Goal: Information Seeking & Learning: Understand process/instructions

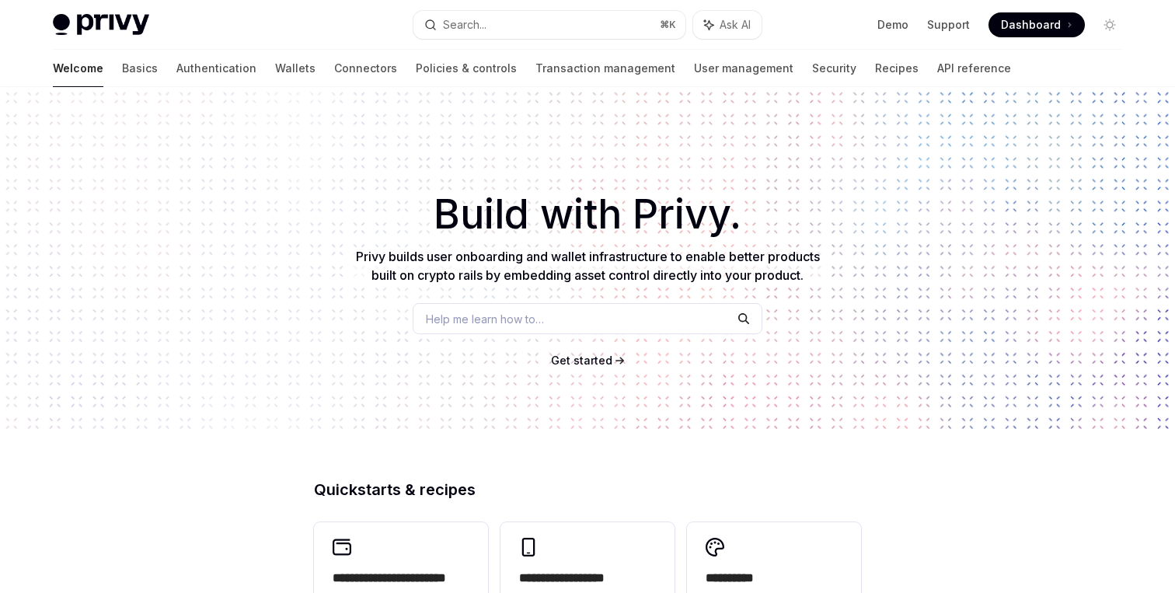
click at [462, 4] on div "Privy Docs home page Search... ⌘ K Ask AI Demo Support Dashboard Dashboard Sear…" at bounding box center [587, 25] width 1069 height 50
click at [462, 21] on div "Search..." at bounding box center [465, 25] width 44 height 19
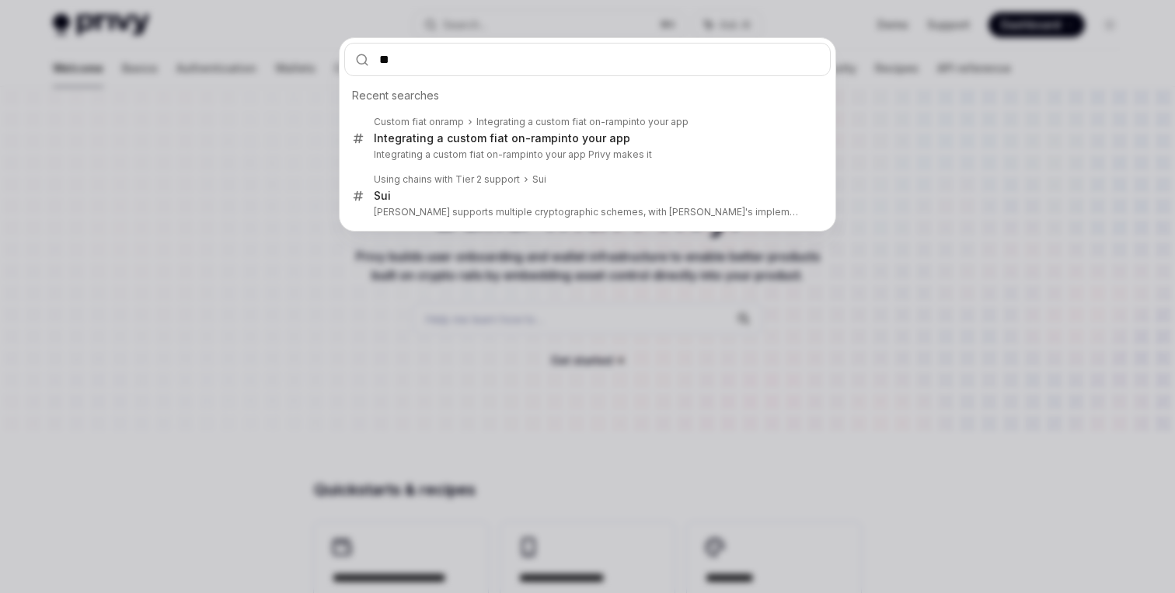
type input "**"
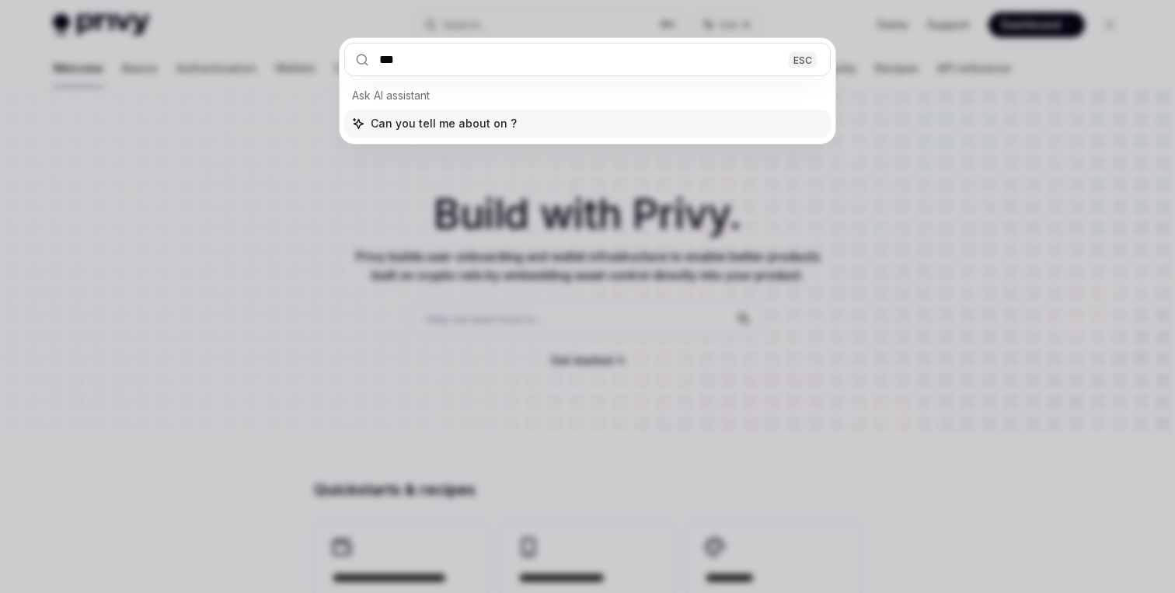
type textarea "*"
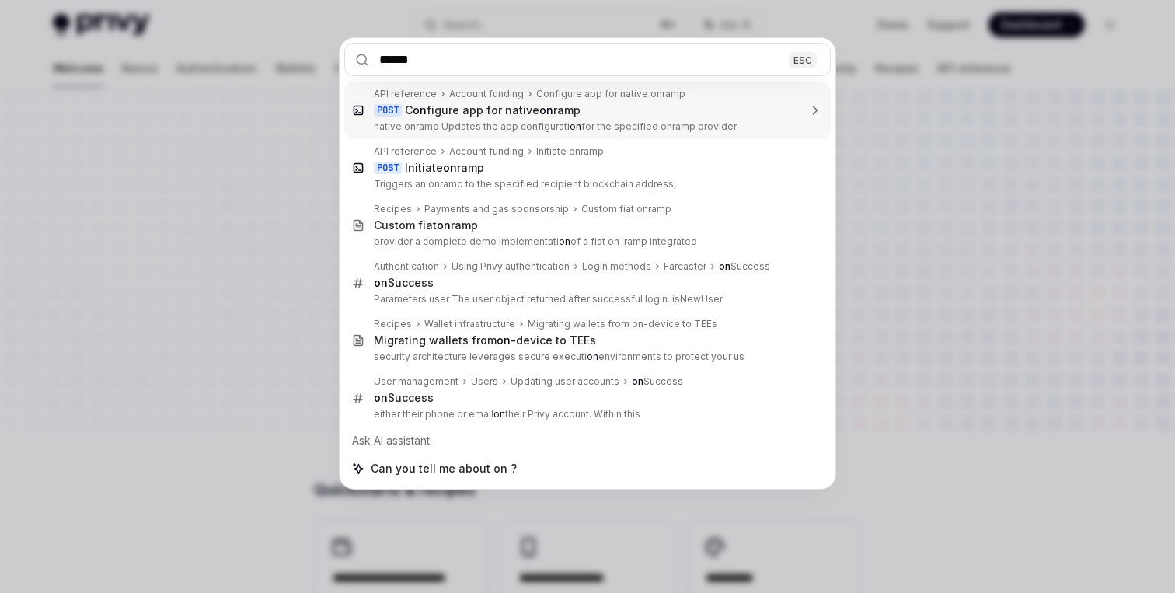
type input "*******"
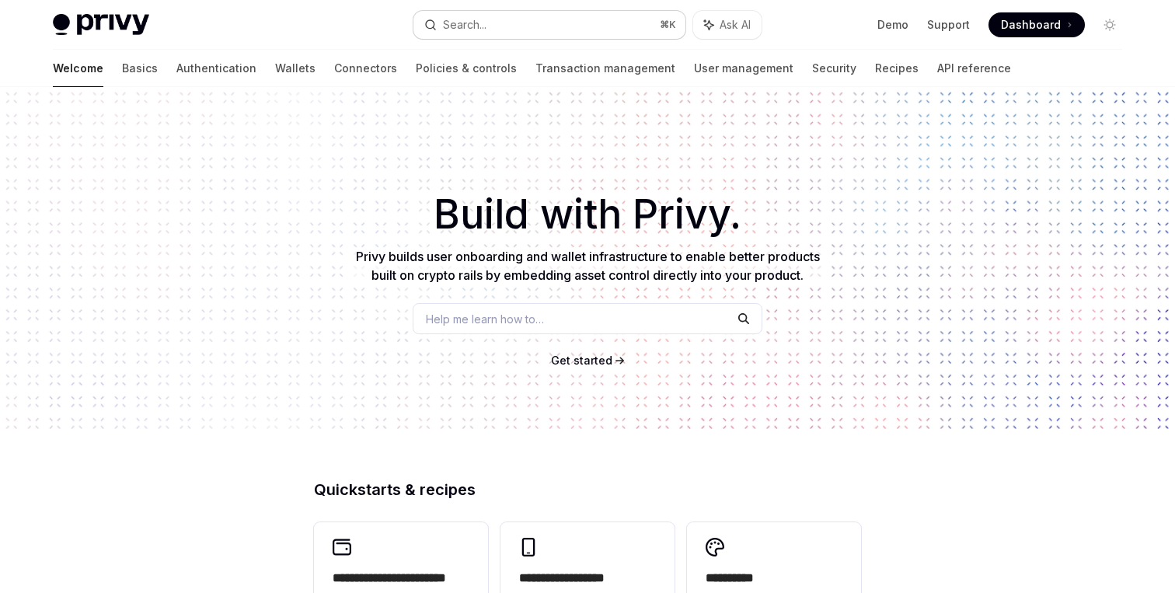
click at [546, 22] on button "Search... ⌘ K" at bounding box center [549, 25] width 272 height 28
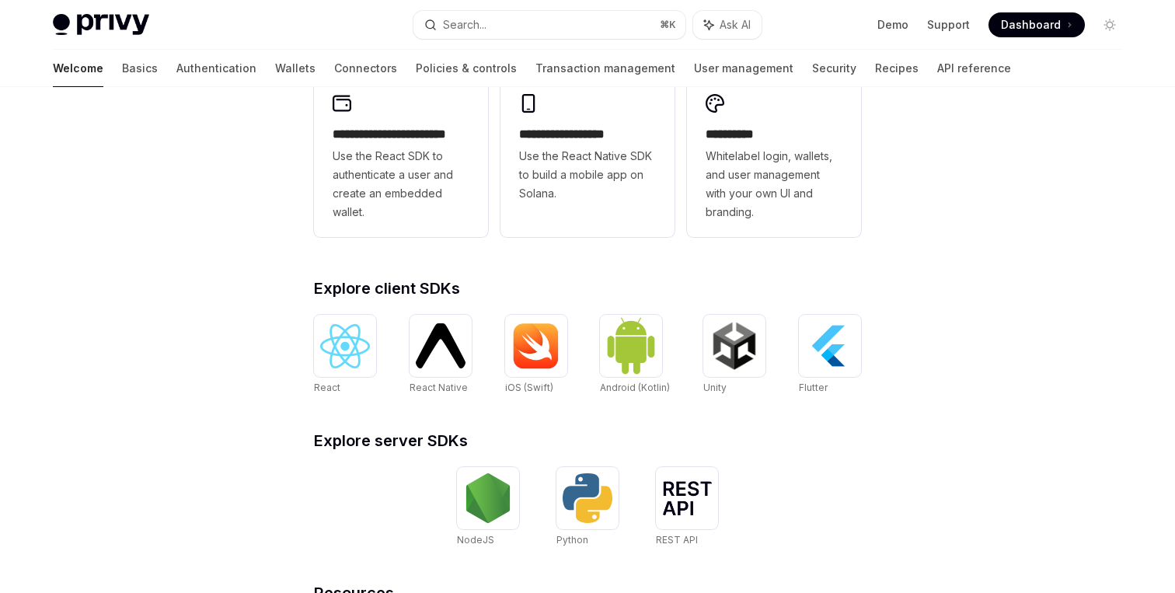
scroll to position [384, 0]
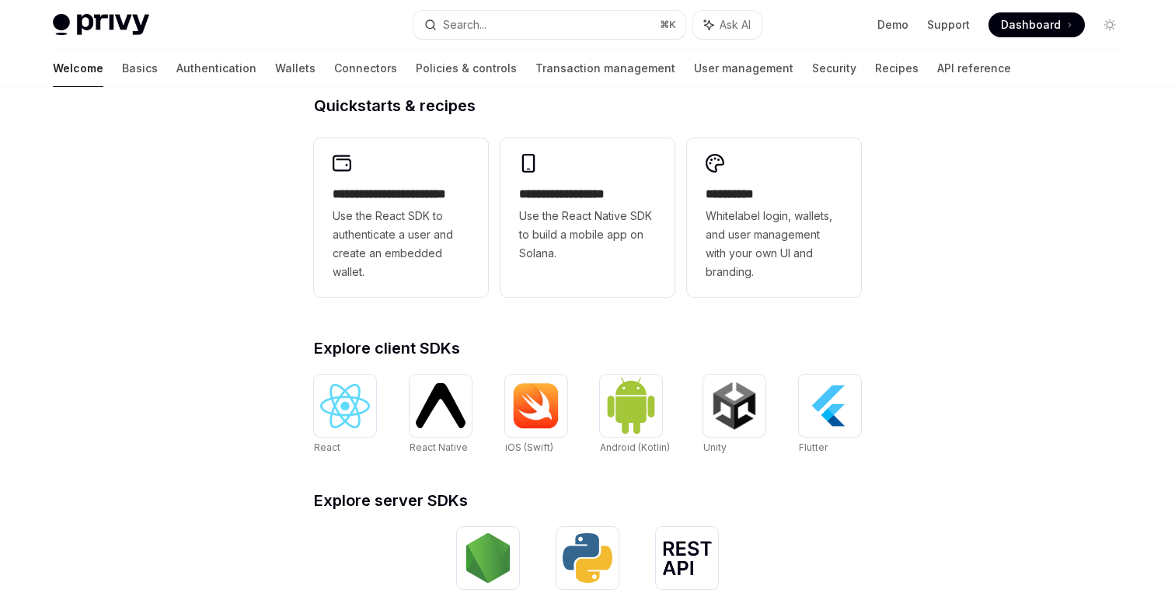
type textarea "*"
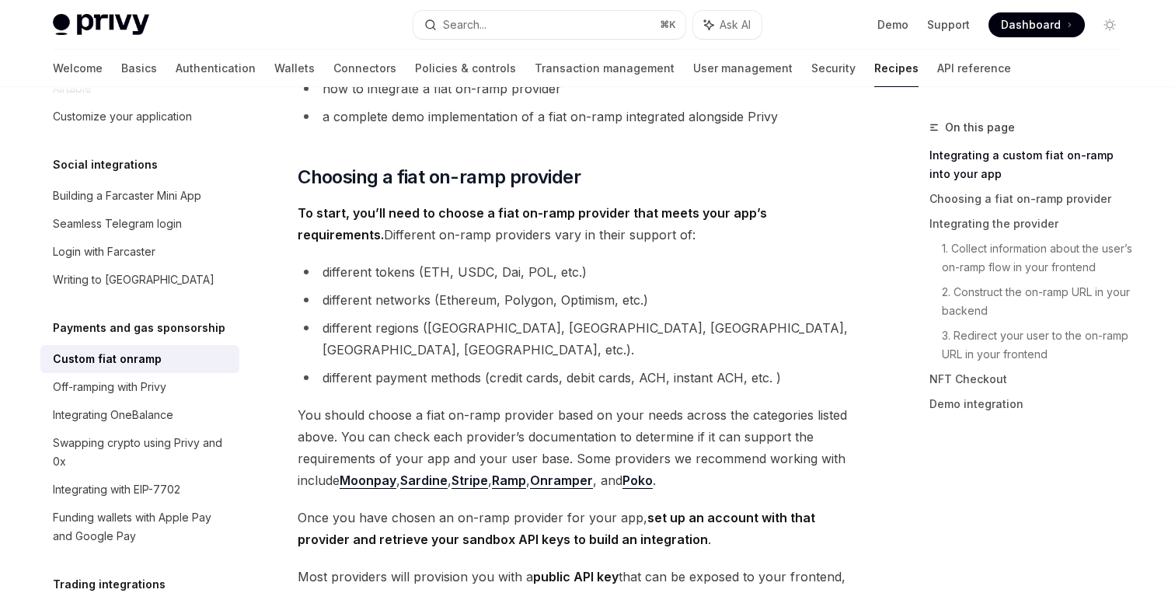
scroll to position [523, 0]
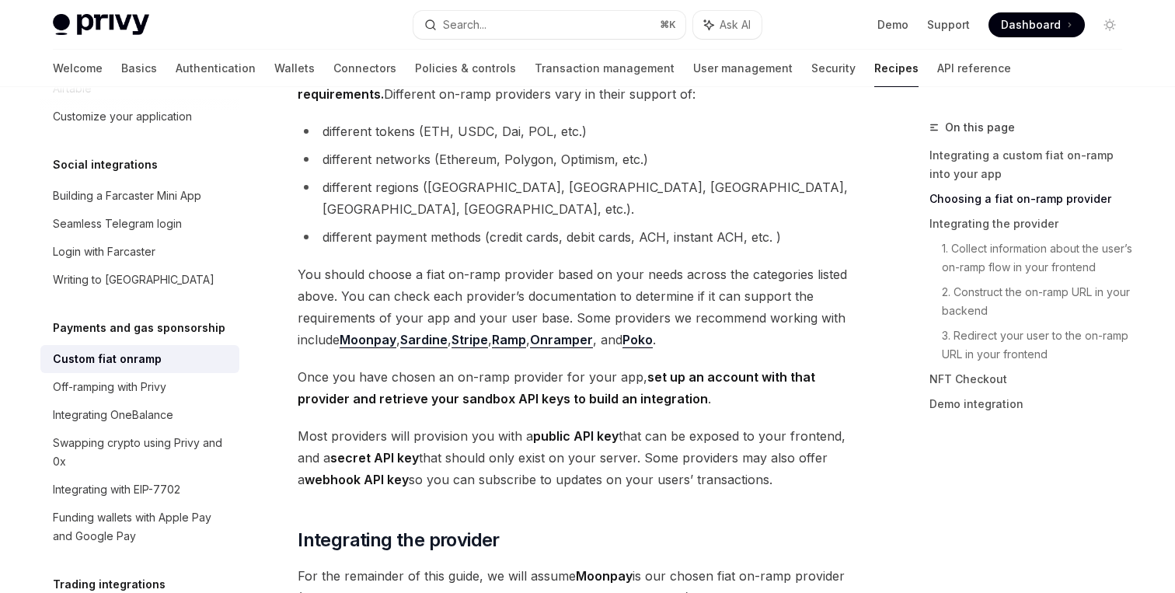
click at [371, 295] on span "You should choose a fiat on-ramp provider based on your needs across the catego…" at bounding box center [578, 306] width 560 height 87
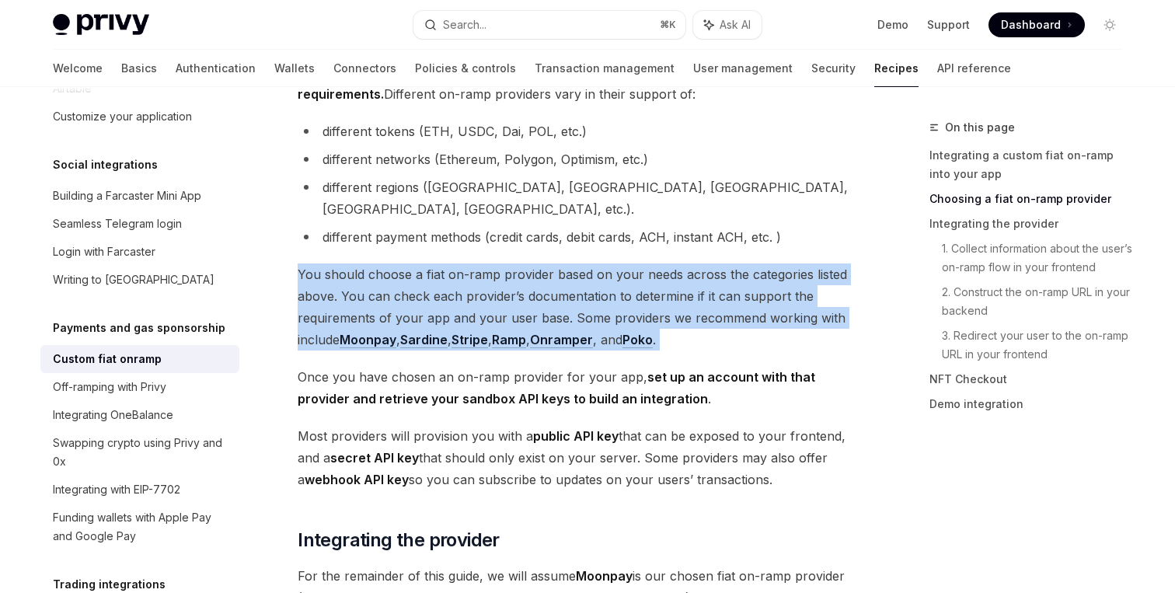
click at [371, 295] on span "You should choose a fiat on-ramp provider based on your needs across the catego…" at bounding box center [578, 306] width 560 height 87
click at [388, 267] on span "You should choose a fiat on-ramp provider based on your needs across the catego…" at bounding box center [578, 306] width 560 height 87
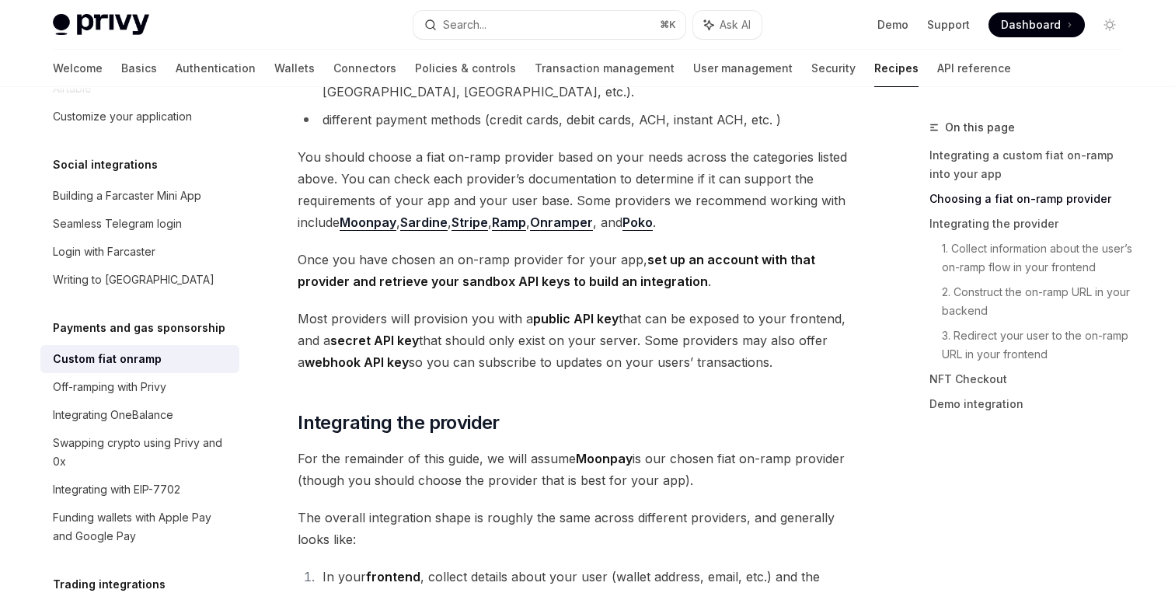
scroll to position [750, 0]
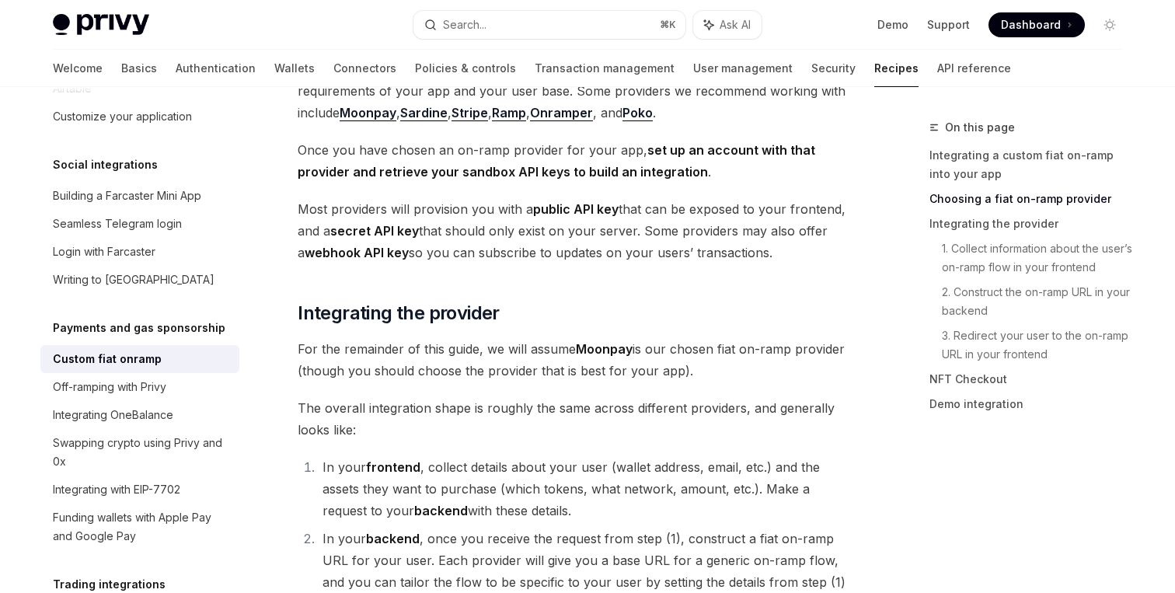
click at [374, 397] on span "The overall integration shape is roughly the same across different providers, a…" at bounding box center [578, 419] width 560 height 44
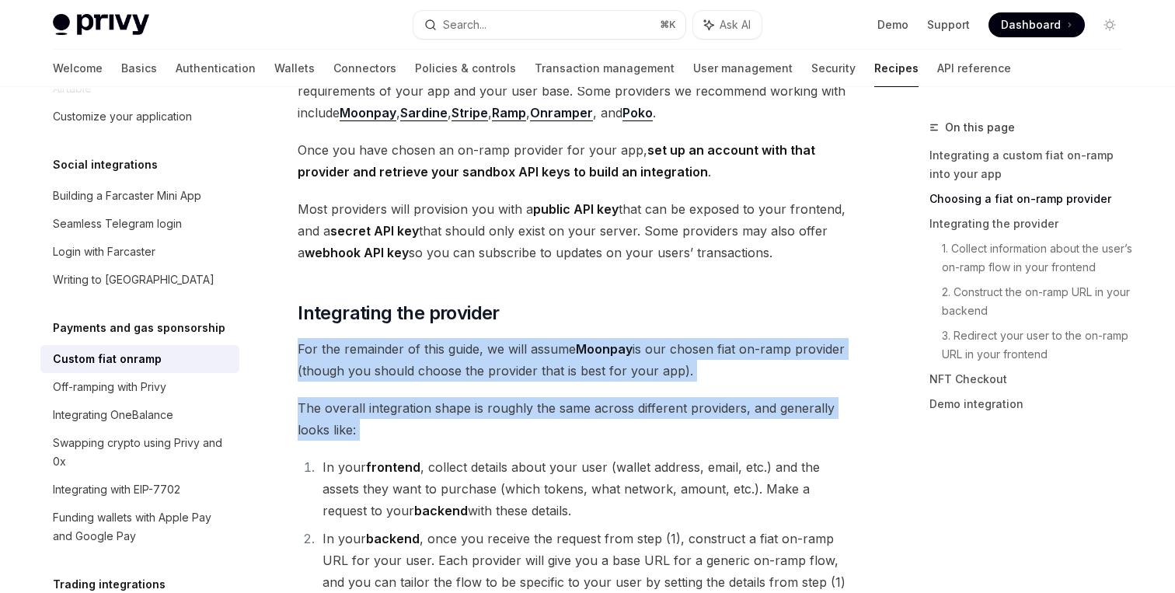
drag, startPoint x: 374, startPoint y: 378, endPoint x: 374, endPoint y: 350, distance: 28.0
click at [374, 350] on span "For the remainder of this guide, we will assume Moonpay is our chosen fiat on-r…" at bounding box center [578, 360] width 560 height 44
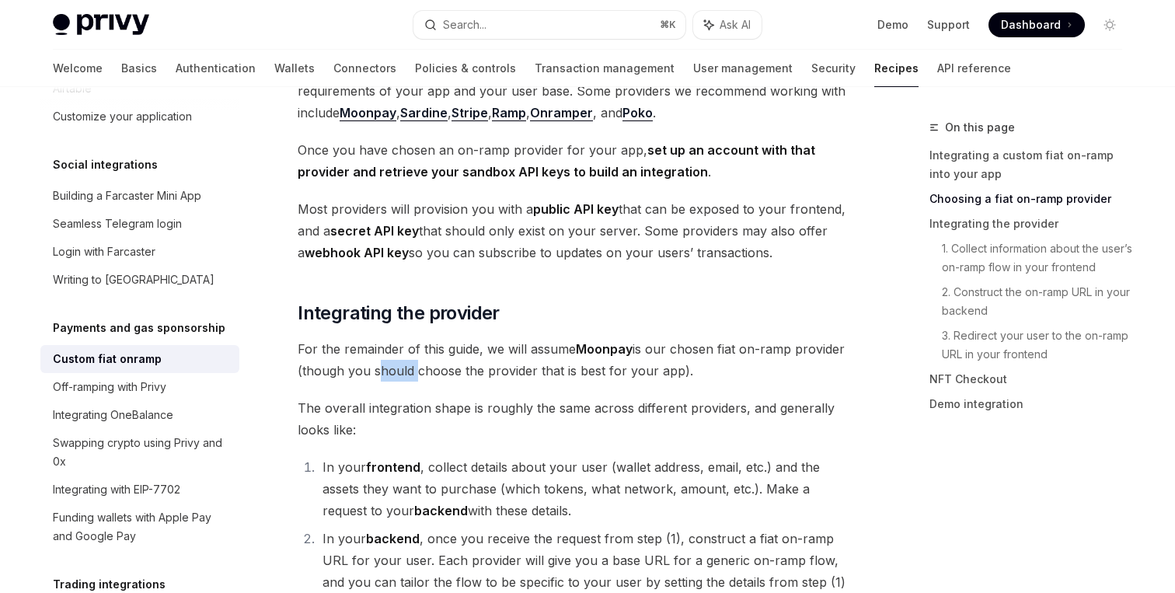
click at [374, 350] on span "For the remainder of this guide, we will assume Moonpay is our chosen fiat on-r…" at bounding box center [578, 360] width 560 height 44
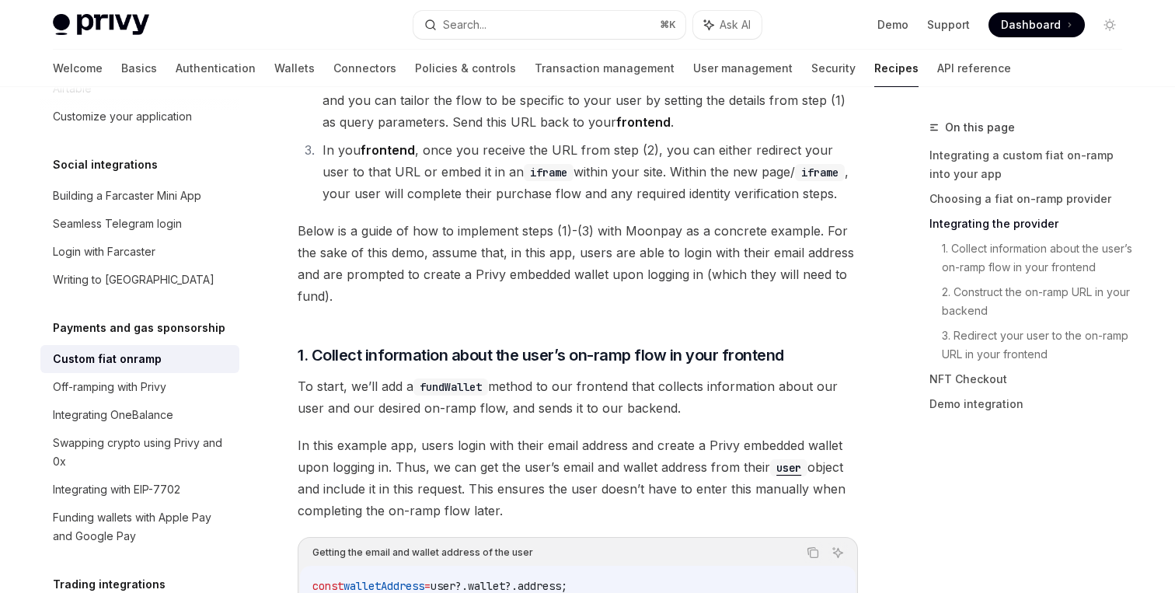
click at [392, 375] on span "To start, we’ll add a fundWallet method to our frontend that collects informati…" at bounding box center [578, 397] width 560 height 44
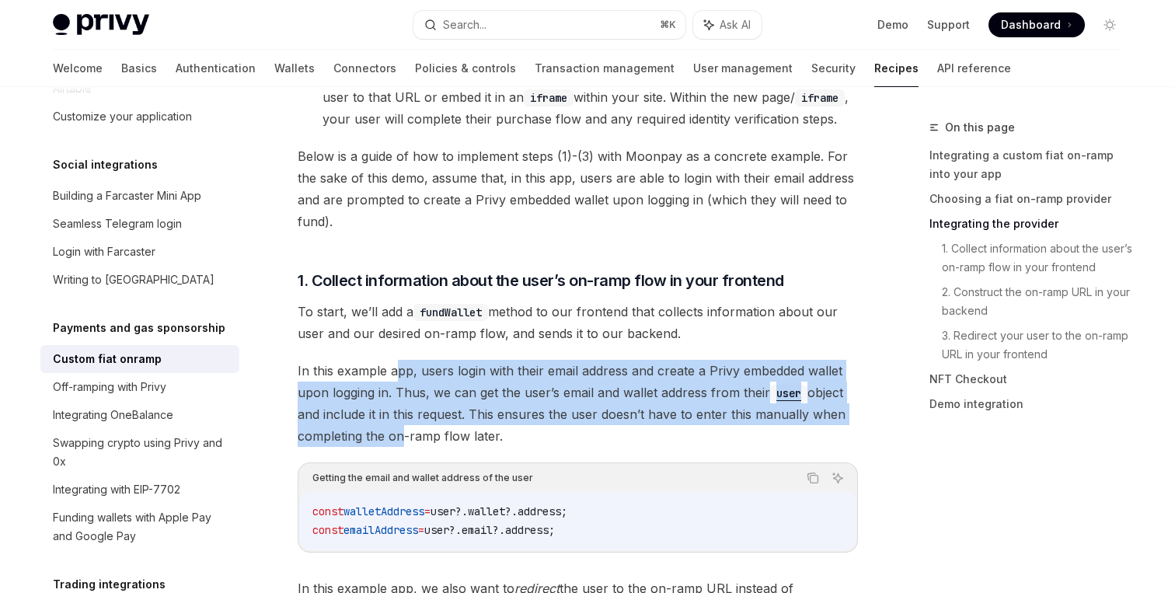
click at [394, 413] on span "In this example app, users login with their email address and create a Privy em…" at bounding box center [578, 403] width 560 height 87
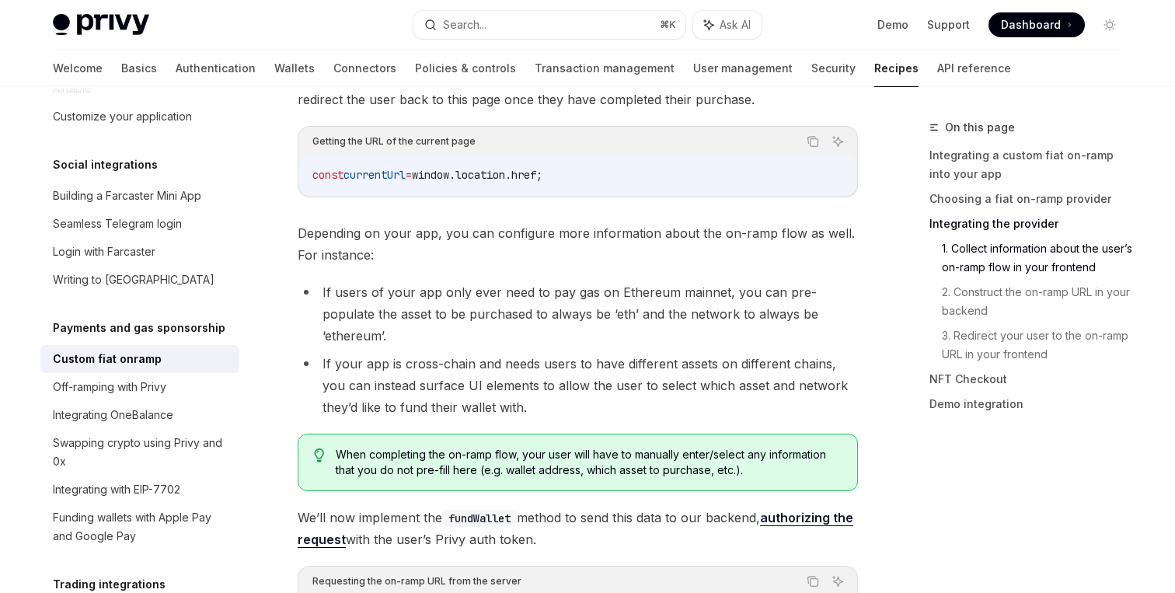
click at [423, 357] on li "If your app is cross-chain and needs users to have different assets on differen…" at bounding box center [578, 385] width 560 height 65
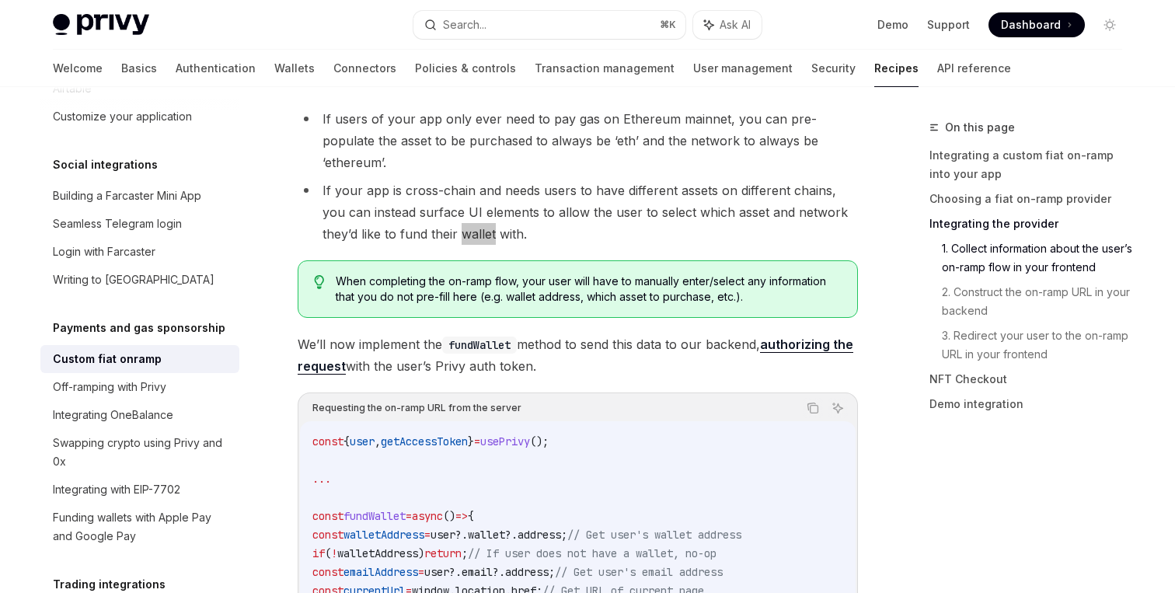
scroll to position [2062, 0]
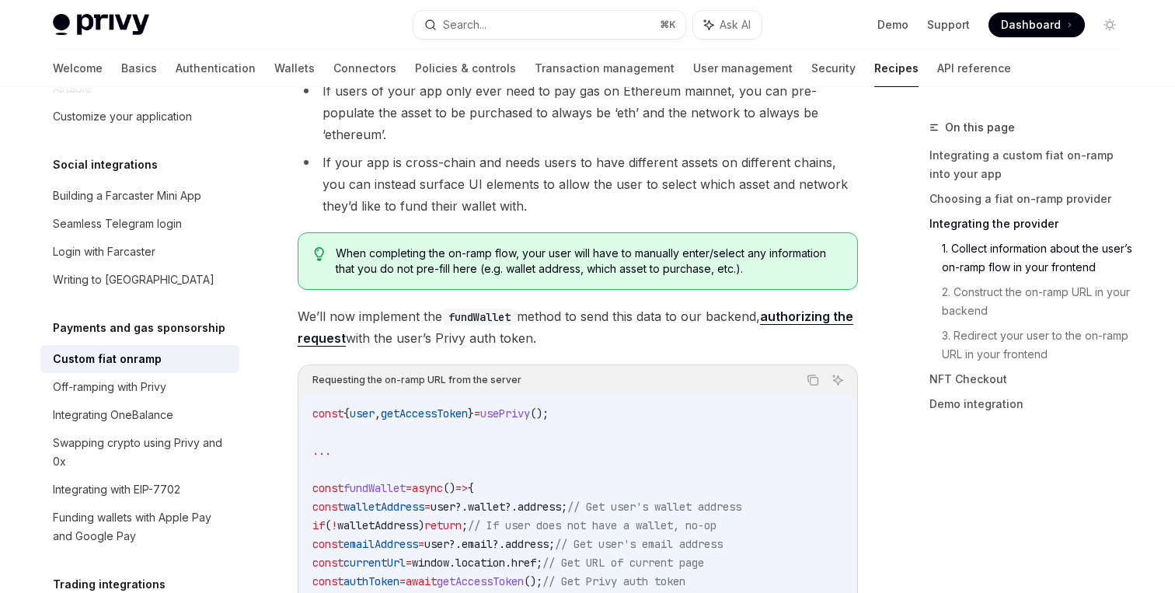
click at [603, 370] on div "Copy Ask AI" at bounding box center [684, 380] width 326 height 20
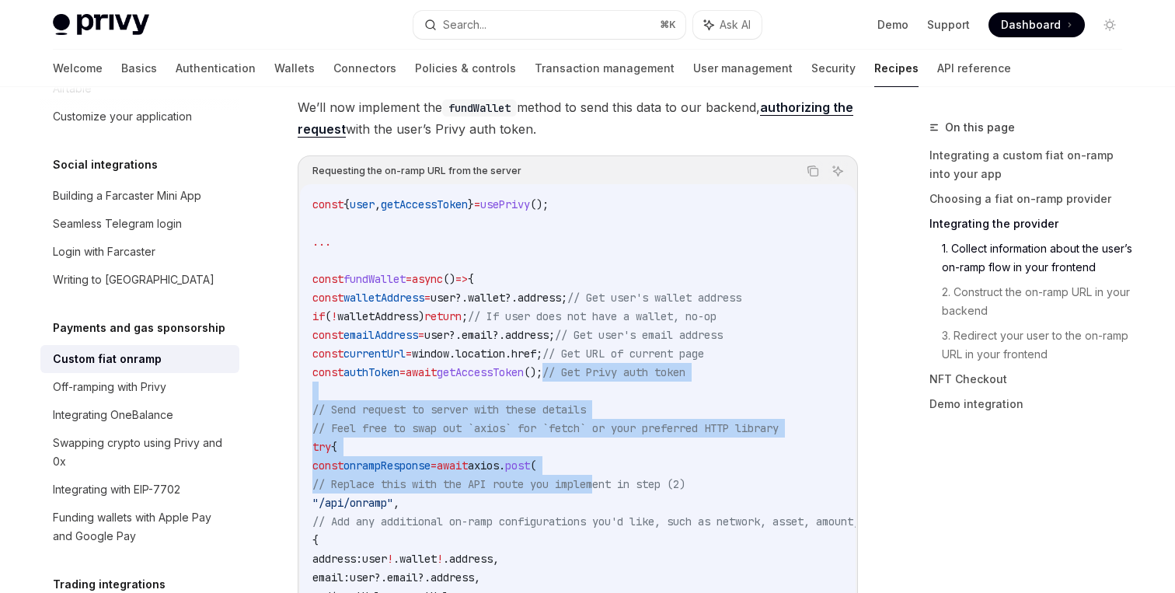
drag, startPoint x: 605, startPoint y: 334, endPoint x: 605, endPoint y: 452, distance: 117.3
click at [605, 452] on code "const { user , getAccessToken } = usePrivy (); ... const fundWallet = async () …" at bounding box center [619, 521] width 615 height 653
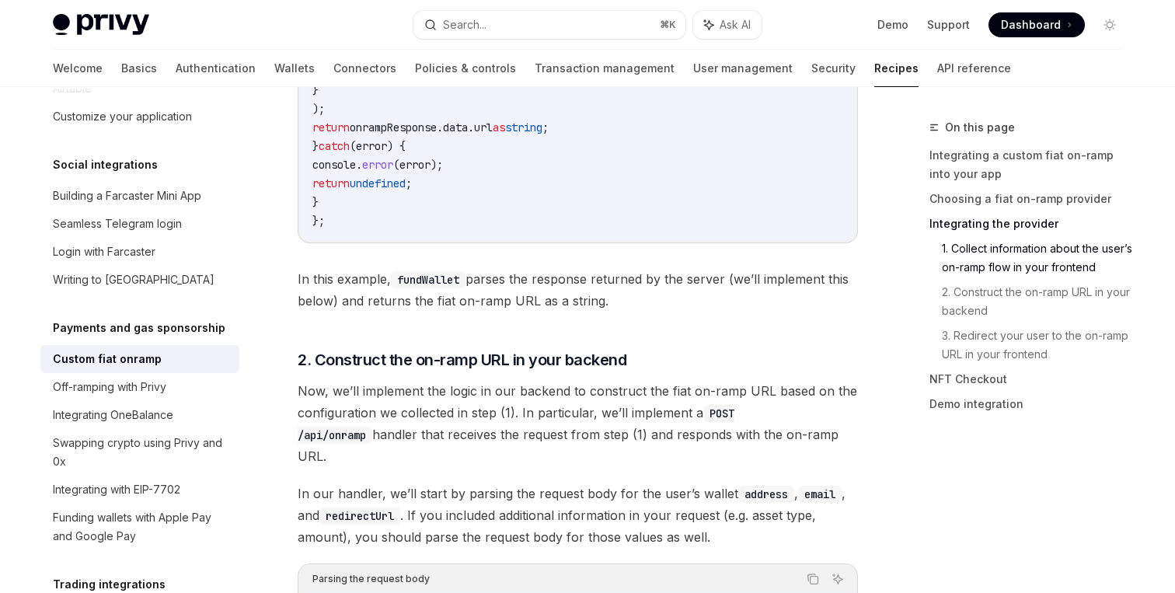
click at [620, 380] on span "Now, we’ll implement the logic in our backend to construct the fiat on-ramp URL…" at bounding box center [578, 423] width 560 height 87
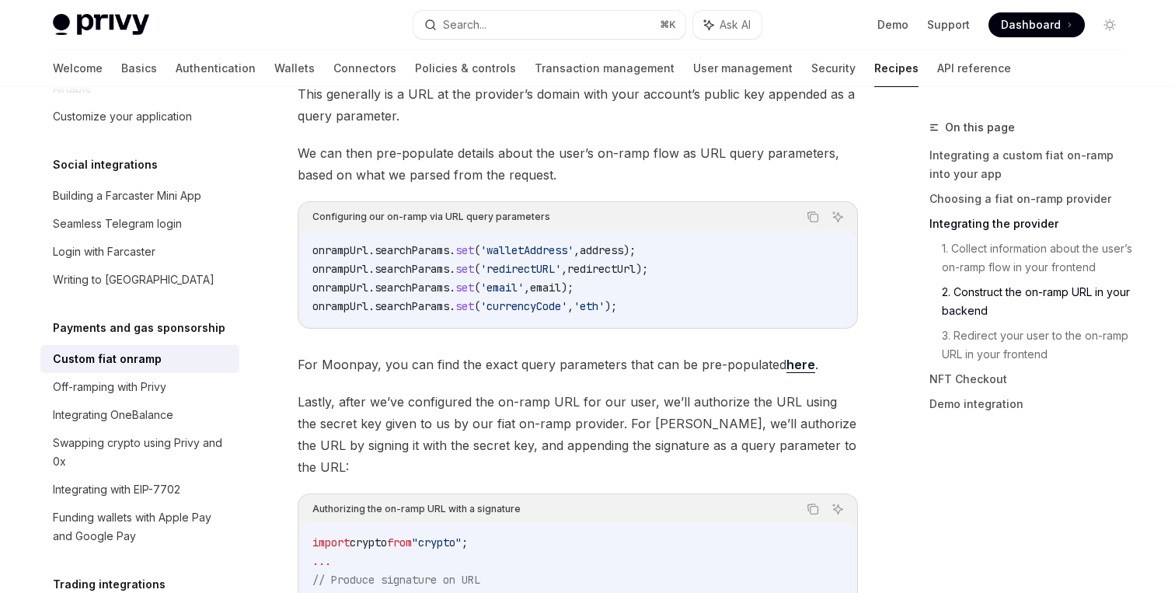
click at [622, 391] on span "Lastly, after we’ve configured the on-ramp URL for our user, we’ll authorize th…" at bounding box center [578, 434] width 560 height 87
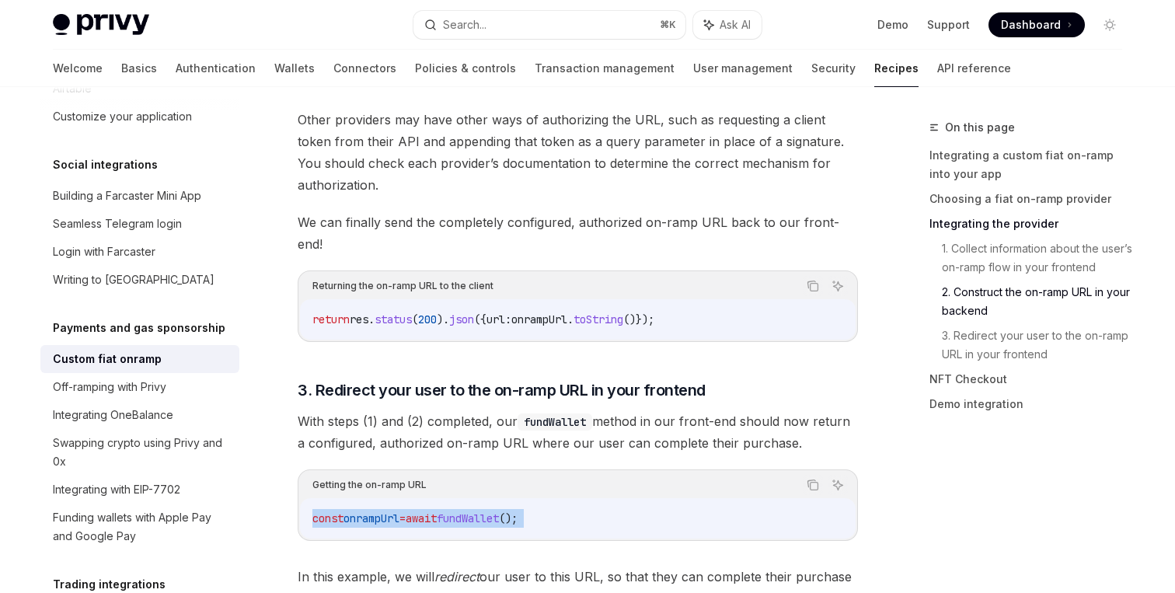
drag, startPoint x: 622, startPoint y: 357, endPoint x: 622, endPoint y: 447, distance: 89.4
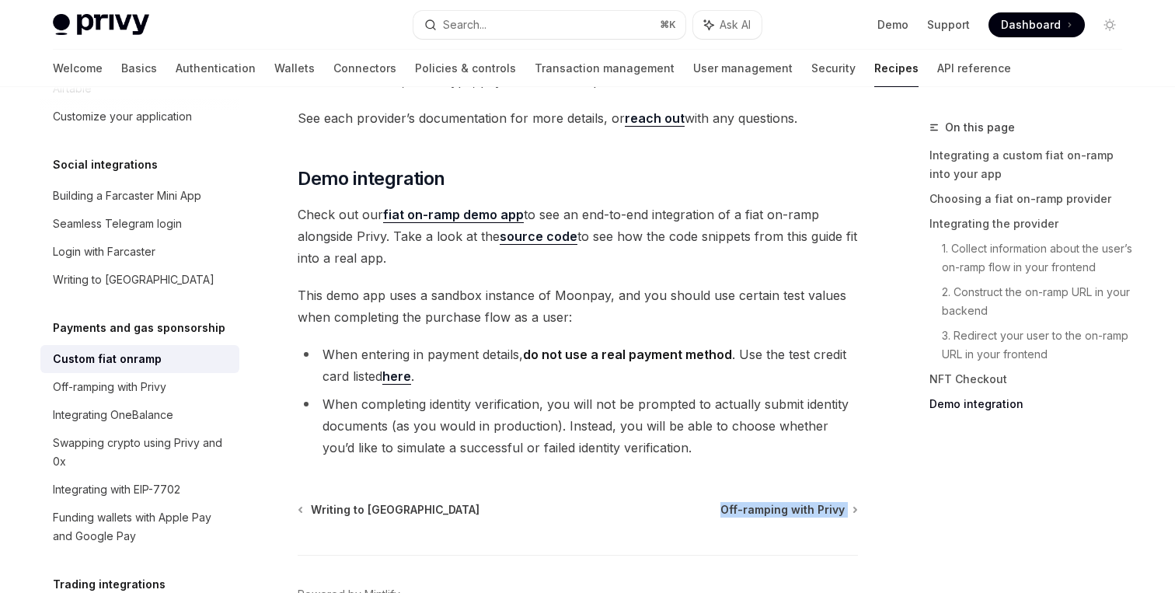
drag, startPoint x: 624, startPoint y: 458, endPoint x: 624, endPoint y: 362, distance: 95.6
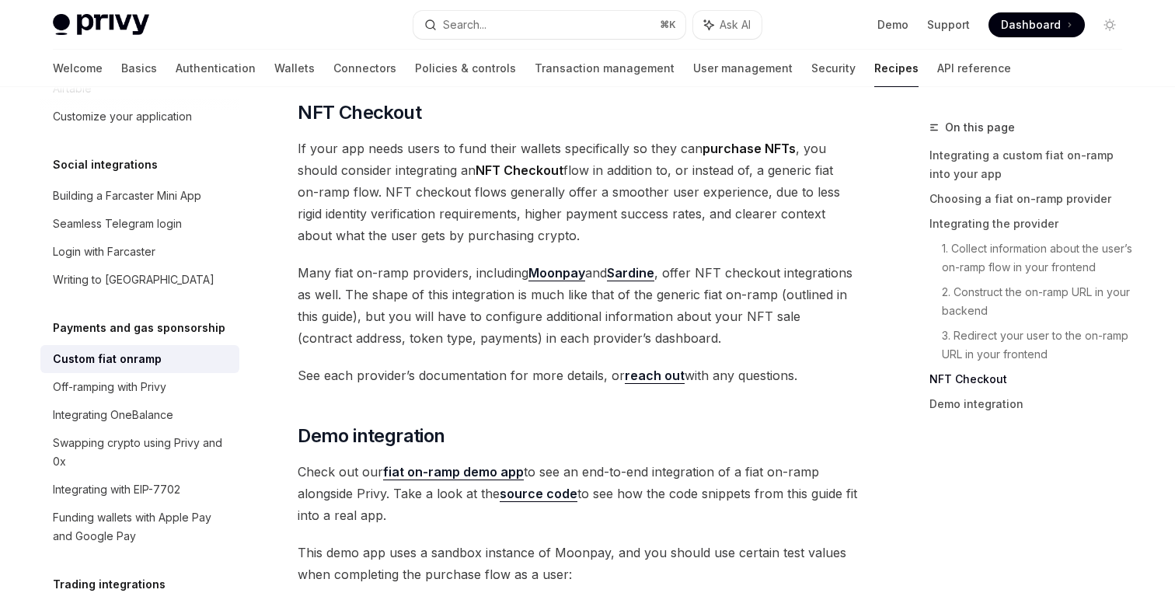
scroll to position [5393, 0]
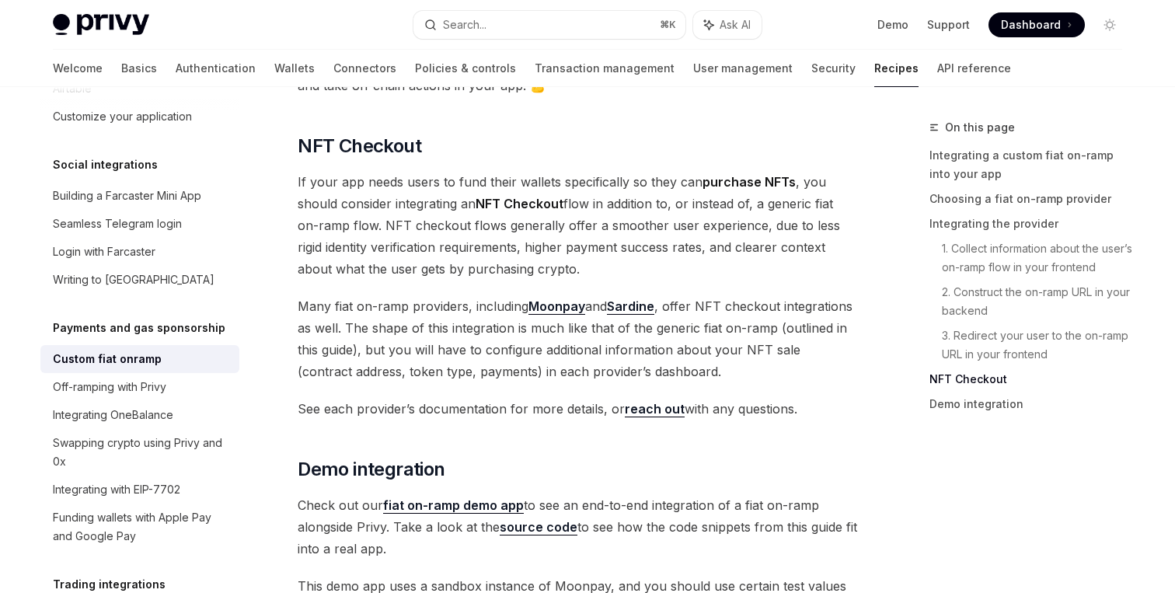
click at [674, 181] on span "If your app needs users to fund their wallets specifically so they can purchase…" at bounding box center [578, 225] width 560 height 109
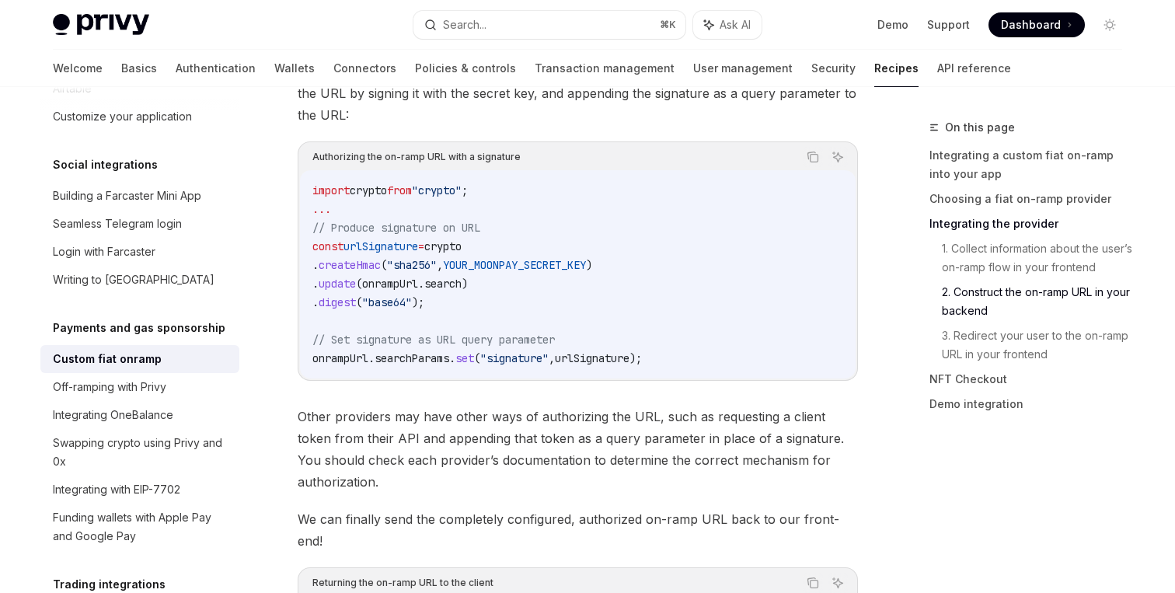
scroll to position [3570, 0]
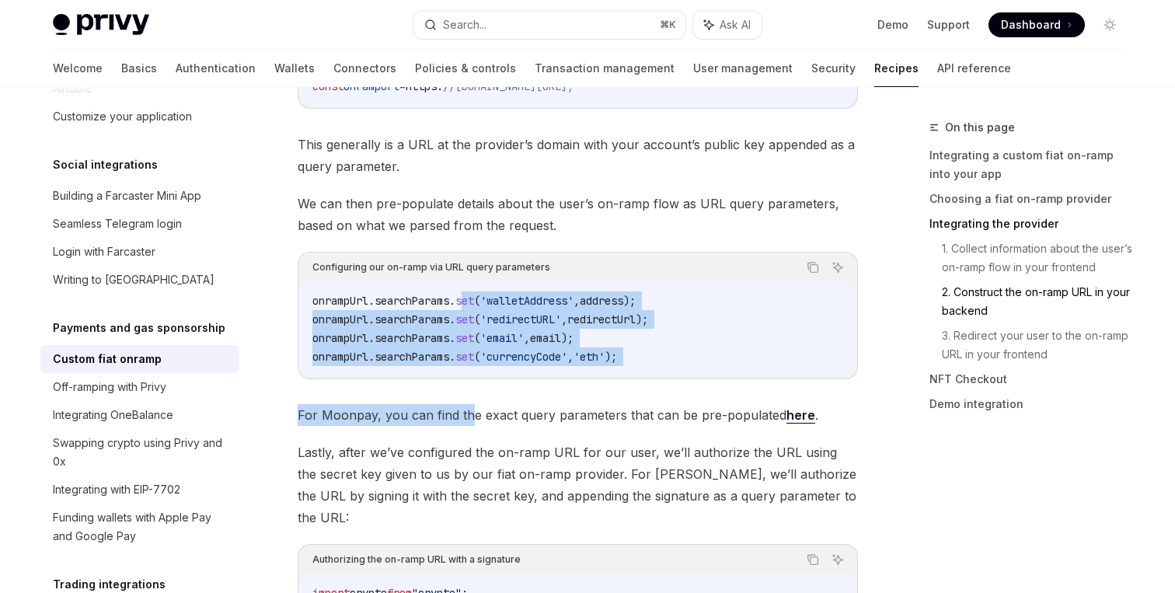
drag, startPoint x: 466, startPoint y: 253, endPoint x: 466, endPoint y: 358, distance: 104.9
click at [466, 404] on span "For Moonpay, you can find the exact query parameters that can be pre-populated …" at bounding box center [578, 415] width 560 height 22
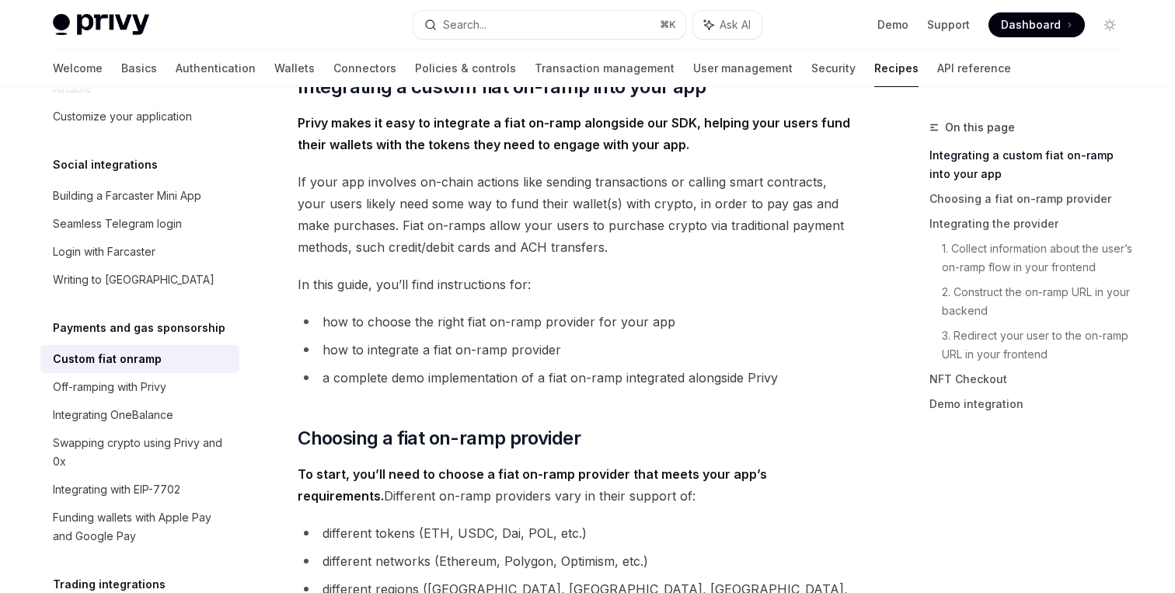
scroll to position [93, 0]
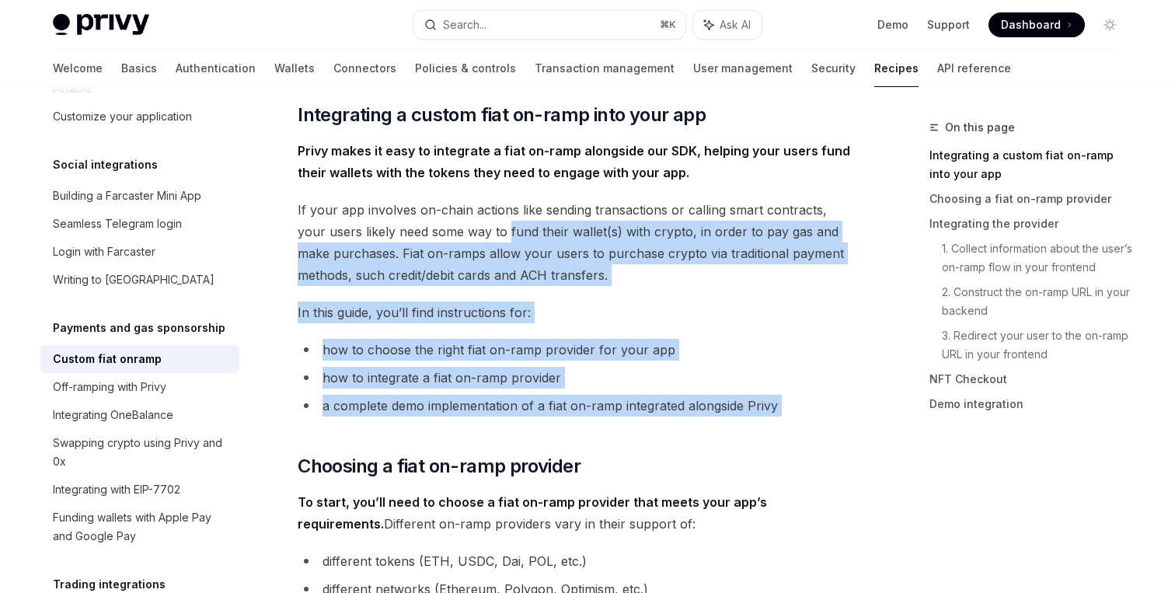
drag, startPoint x: 479, startPoint y: 234, endPoint x: 464, endPoint y: 445, distance: 211.9
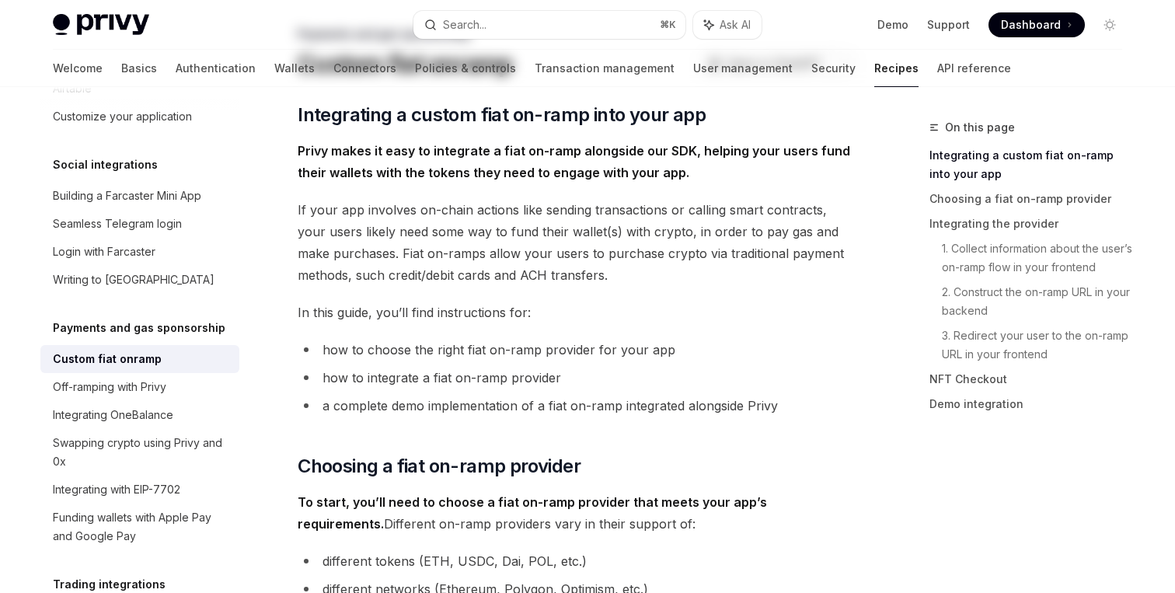
scroll to position [0, 0]
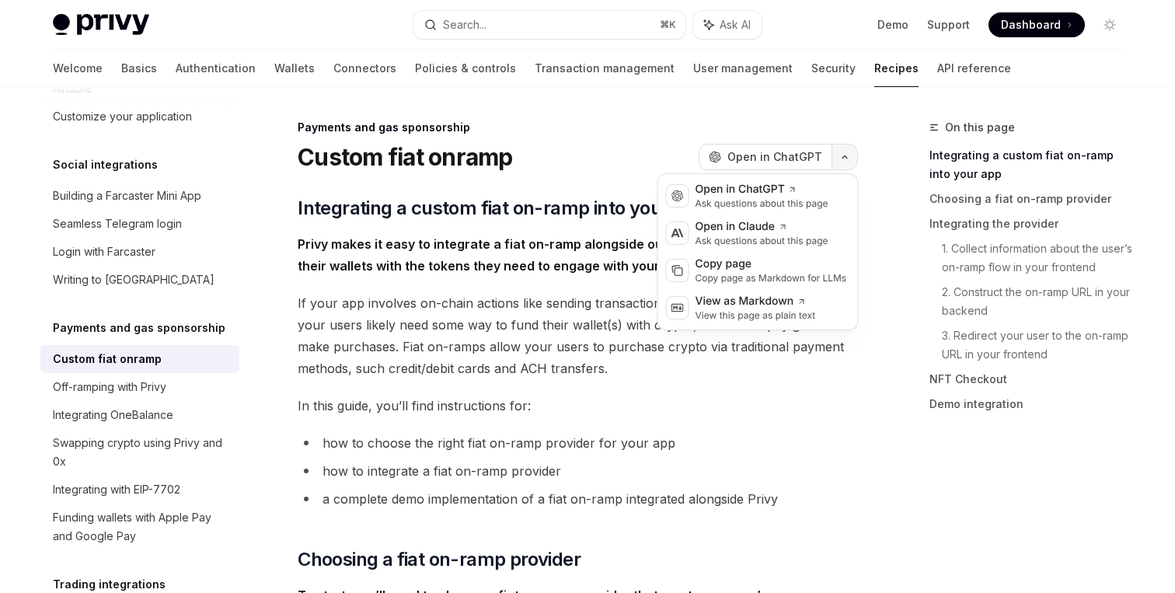
click at [841, 159] on icon "button" at bounding box center [844, 157] width 19 height 6
click at [707, 267] on div "Copy page" at bounding box center [772, 264] width 152 height 16
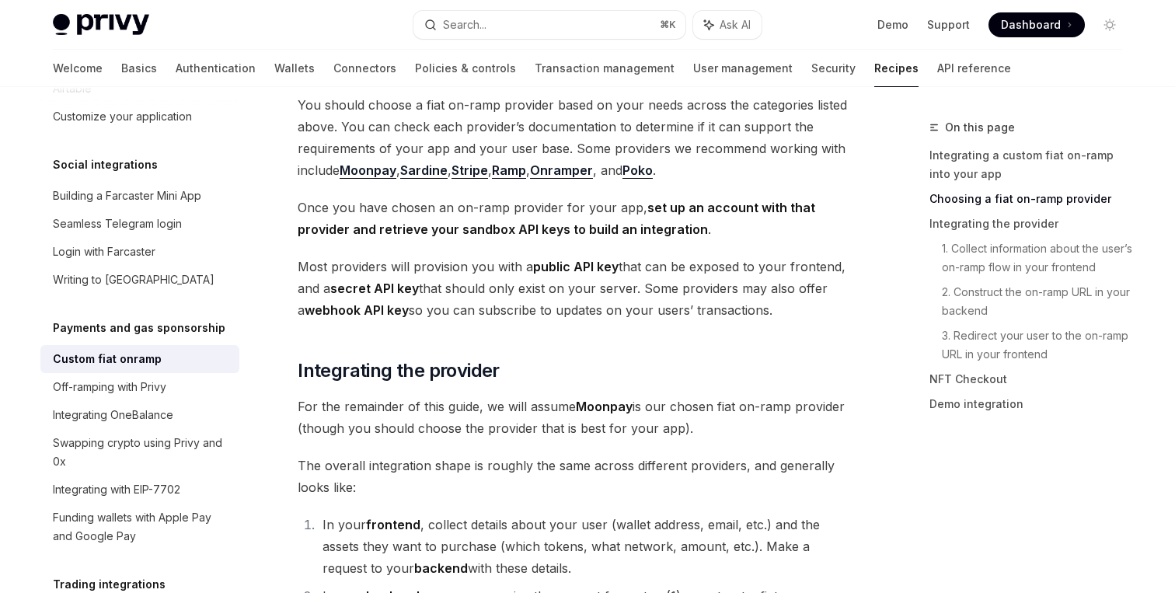
scroll to position [568, 0]
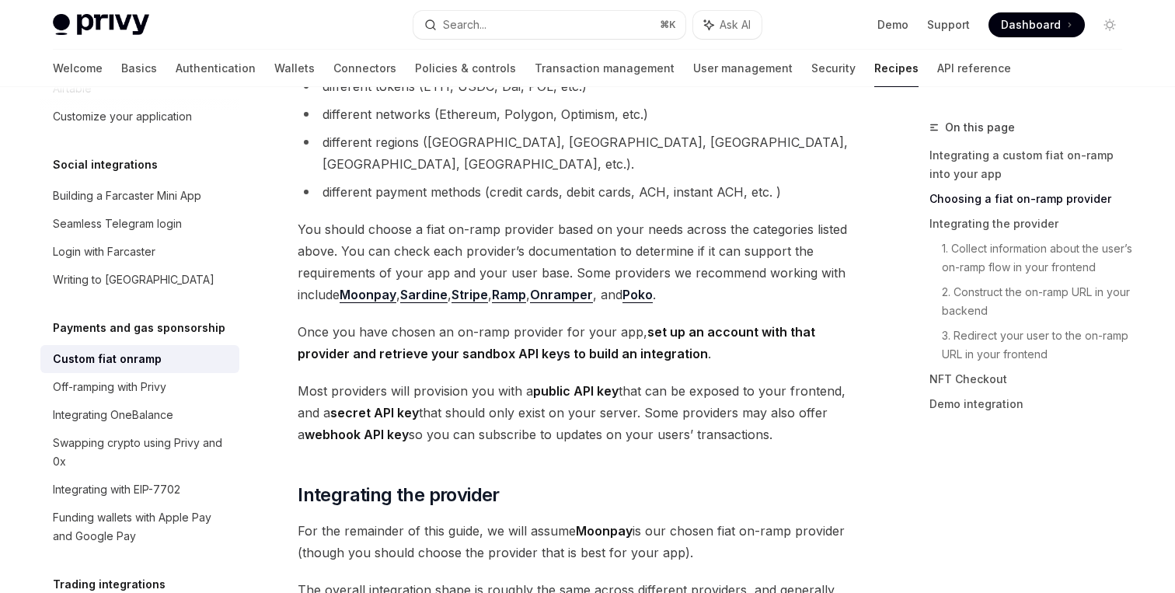
click at [482, 287] on link "Stripe" at bounding box center [470, 295] width 37 height 16
click at [350, 249] on span "You should choose a fiat on-ramp provider based on your needs across the catego…" at bounding box center [578, 261] width 560 height 87
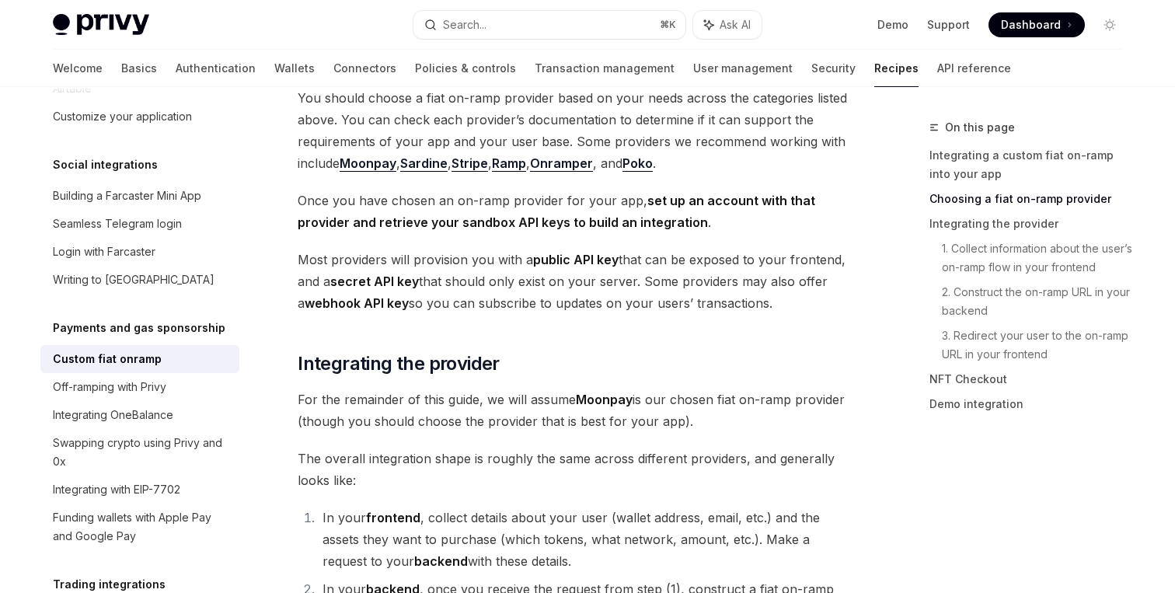
scroll to position [678, 0]
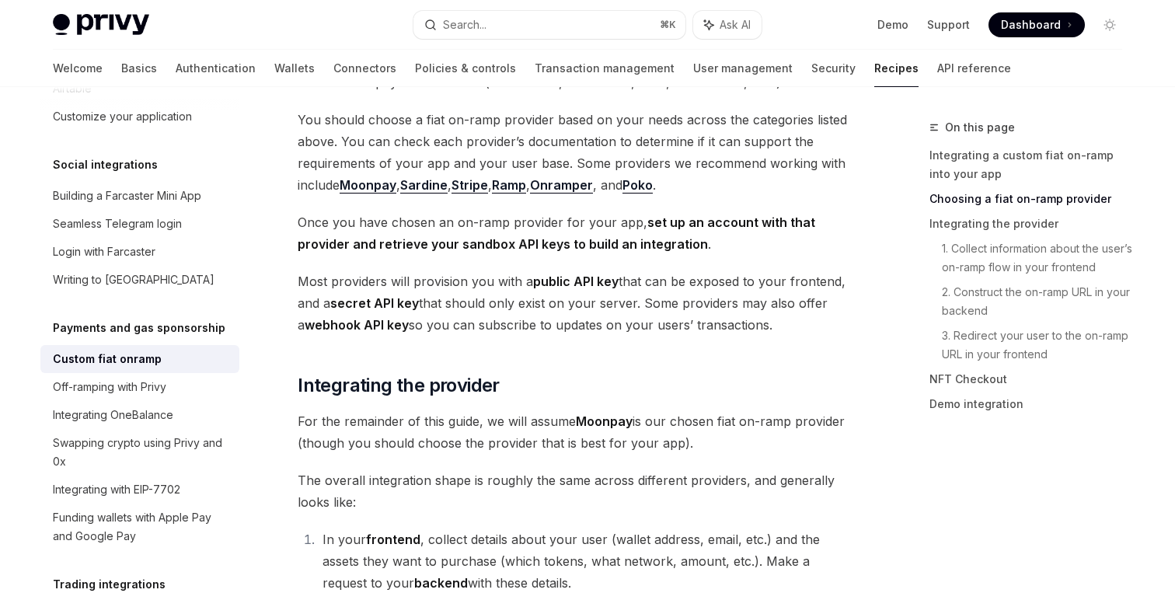
click at [619, 211] on span "Once you have chosen an on-ramp provider for your app, set up an account with t…" at bounding box center [578, 233] width 560 height 44
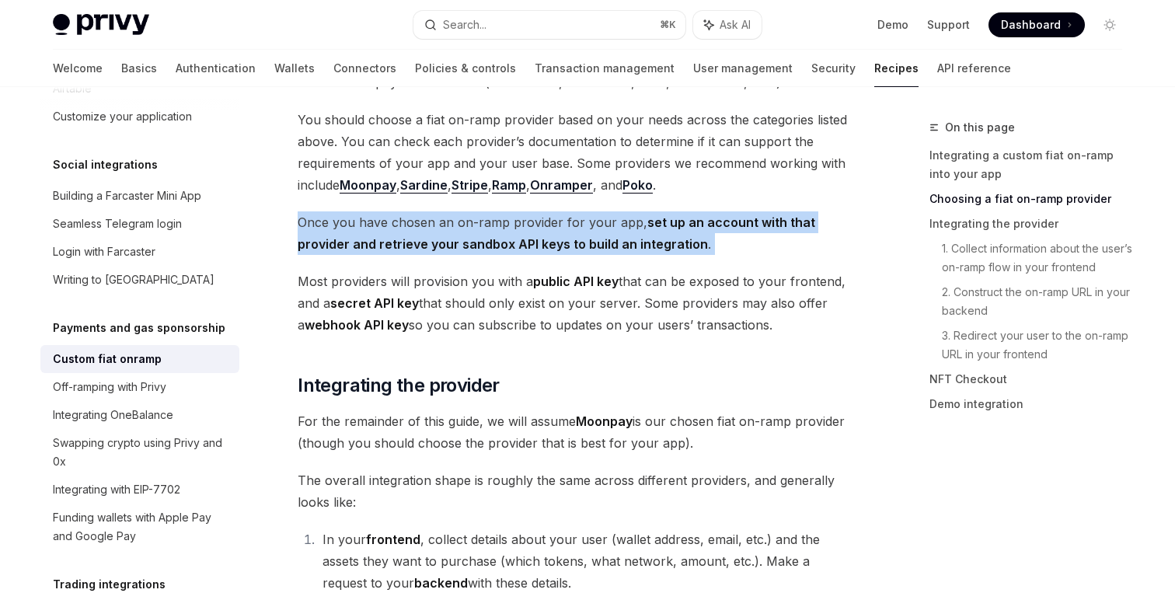
click at [619, 211] on span "Once you have chosen an on-ramp provider for your app, set up an account with t…" at bounding box center [578, 233] width 560 height 44
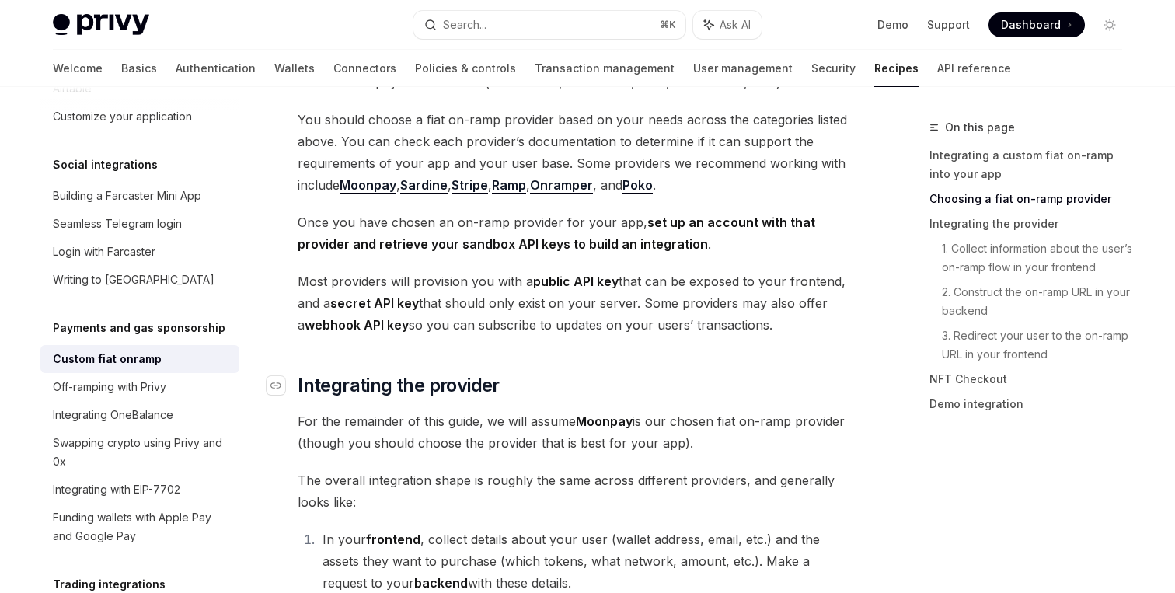
click at [599, 373] on h2 "​ Integrating the provider" at bounding box center [578, 385] width 560 height 25
click at [642, 270] on span "Most providers will provision you with a public API key that can be exposed to …" at bounding box center [578, 302] width 560 height 65
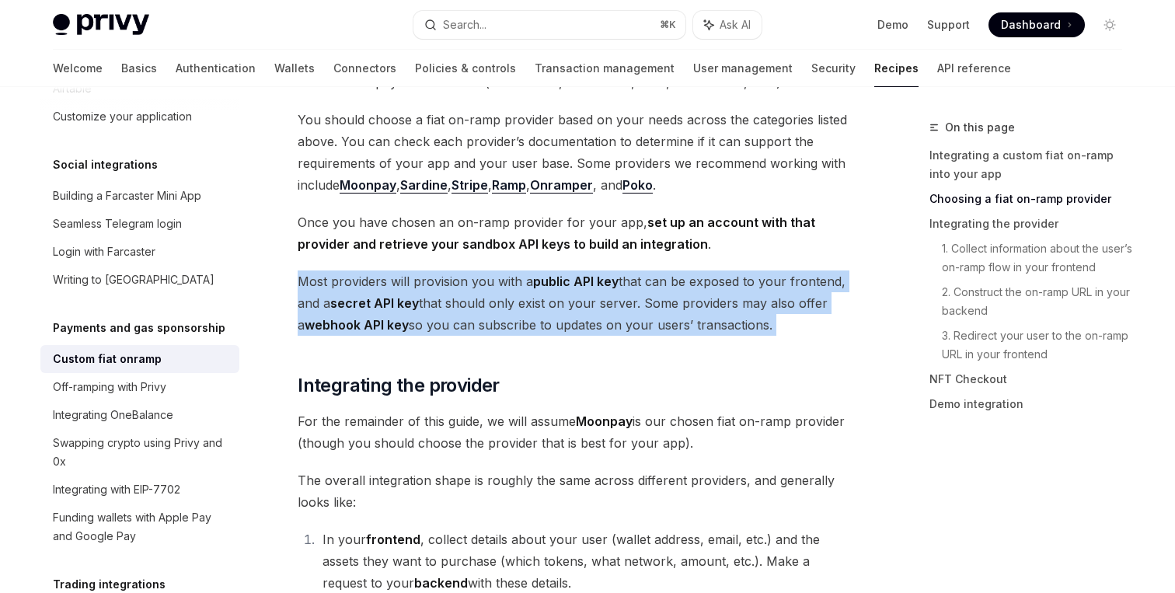
click at [642, 270] on span "Most providers will provision you with a public API key that can be exposed to …" at bounding box center [578, 302] width 560 height 65
click at [643, 270] on span "Most providers will provision you with a public API key that can be exposed to …" at bounding box center [578, 302] width 560 height 65
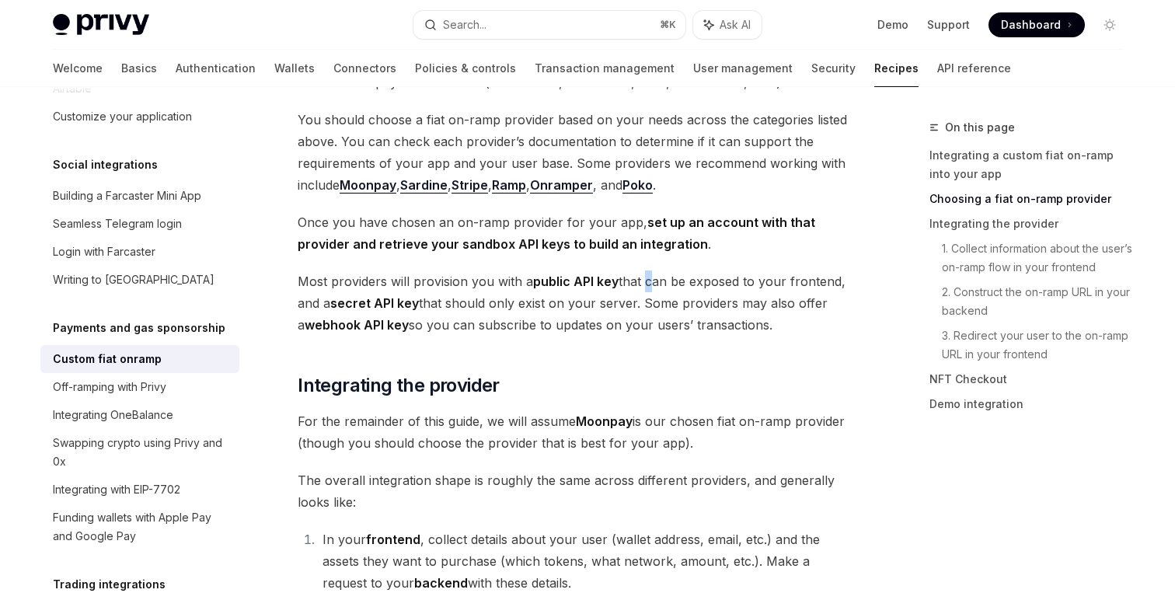
click at [643, 270] on span "Most providers will provision you with a public API key that can be exposed to …" at bounding box center [578, 302] width 560 height 65
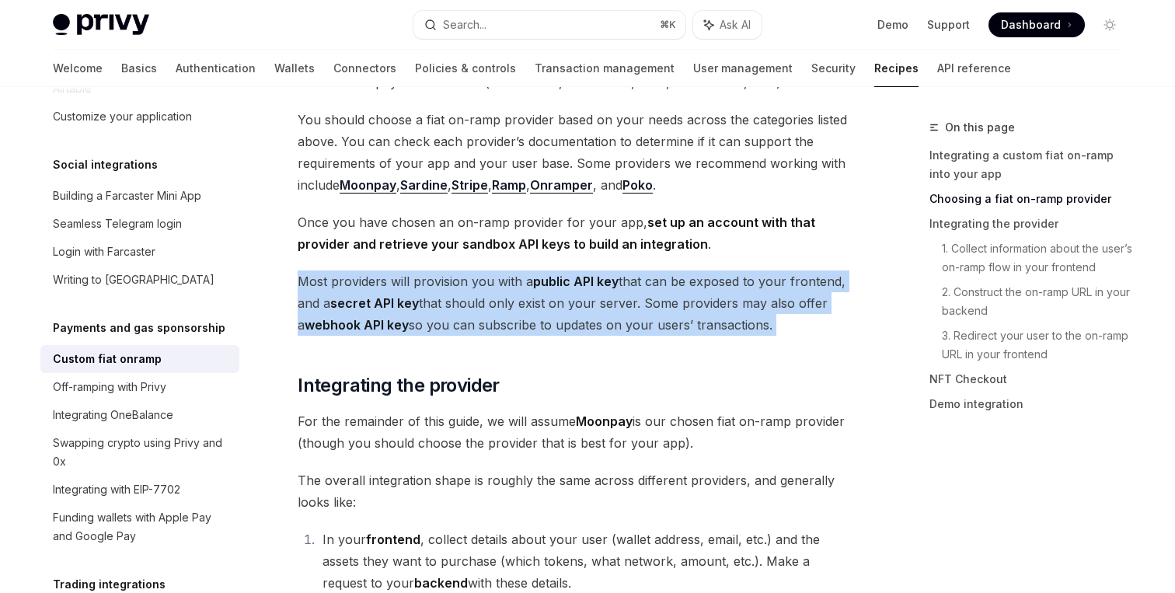
click at [643, 270] on span "Most providers will provision you with a public API key that can be exposed to …" at bounding box center [578, 302] width 560 height 65
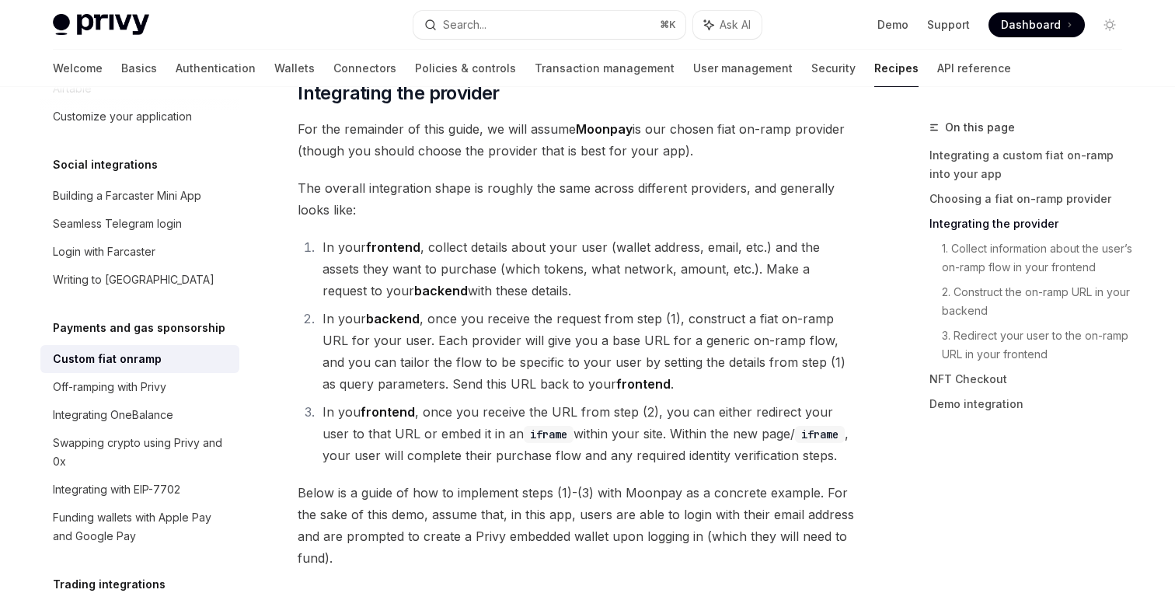
drag, startPoint x: 643, startPoint y: 270, endPoint x: 642, endPoint y: 368, distance: 97.1
click at [643, 366] on ol "In your frontend , collect details about your user (wallet address, email, etc.…" at bounding box center [578, 351] width 560 height 230
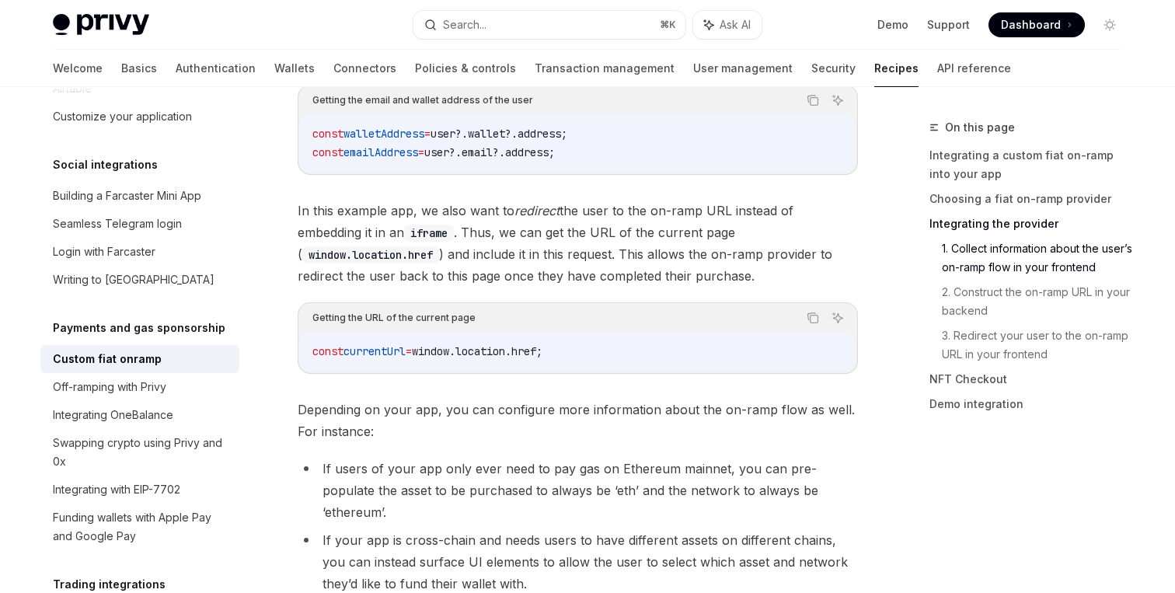
click at [656, 331] on div "const currentUrl = window . location . href ;" at bounding box center [578, 351] width 556 height 40
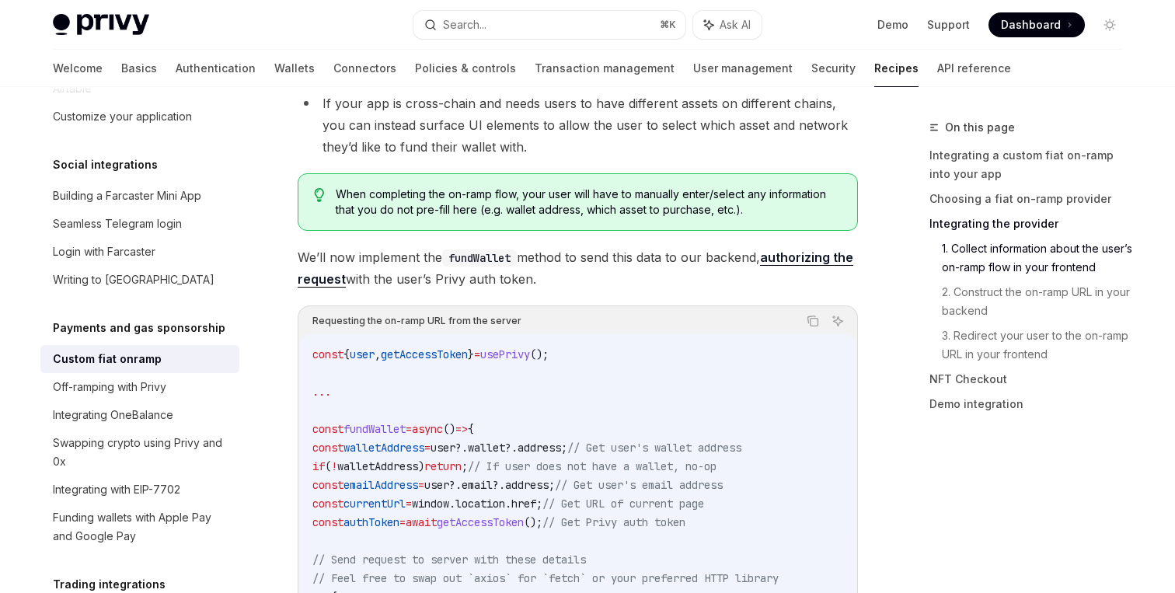
scroll to position [2419, 0]
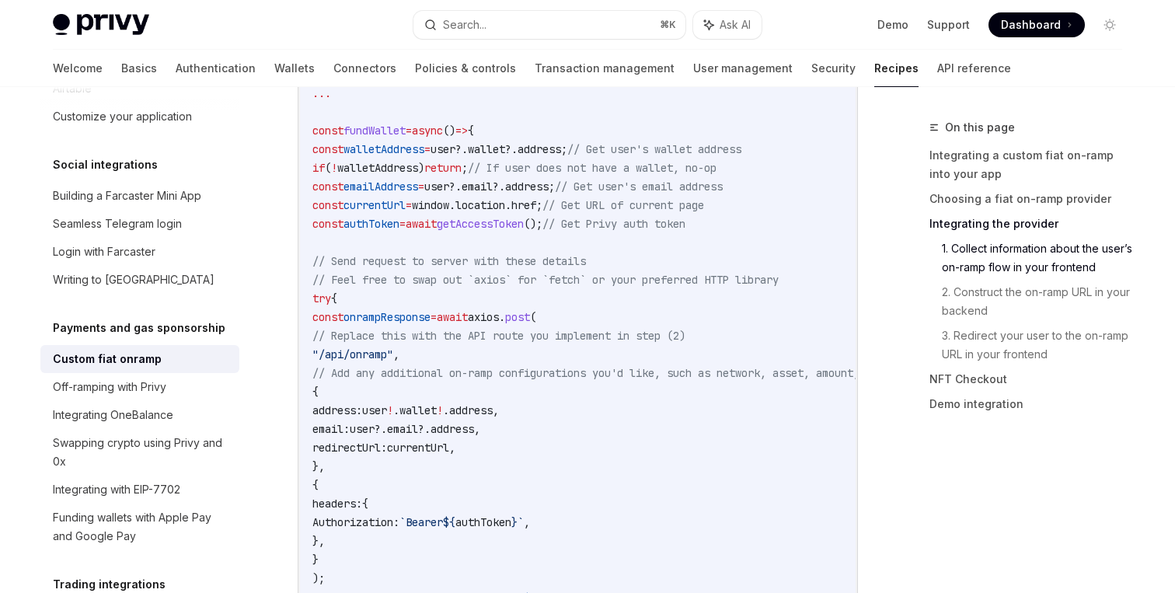
click at [564, 351] on code "const { user , getAccessToken } = usePrivy (); ... const fundWallet = async () …" at bounding box center [619, 373] width 615 height 653
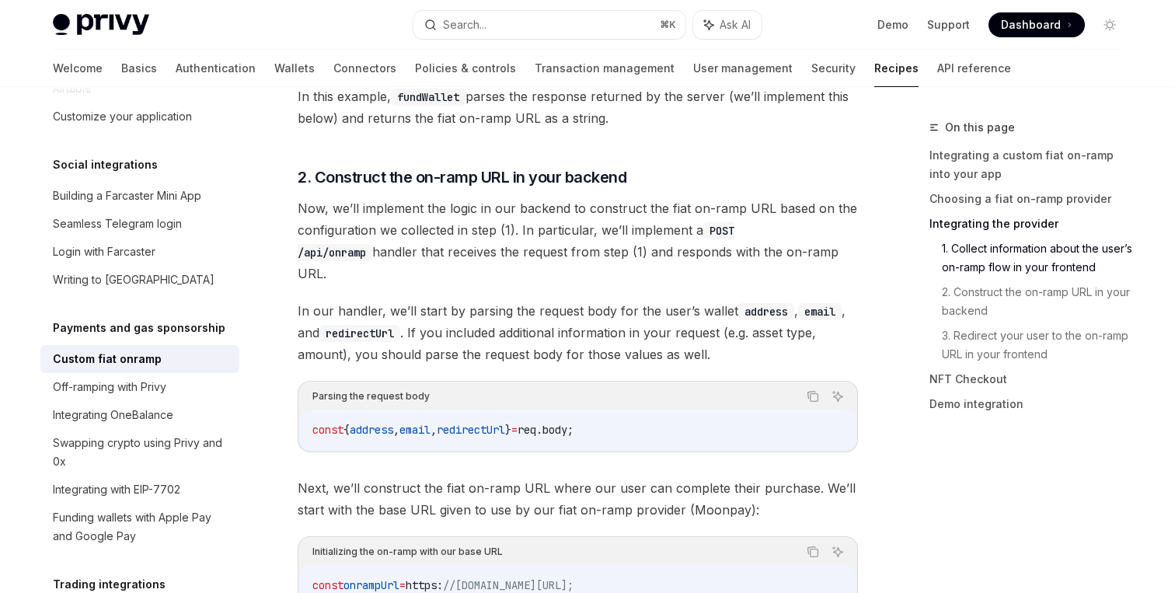
click at [572, 420] on code "const { address , email , redirectUrl } = req . body ;" at bounding box center [577, 429] width 531 height 19
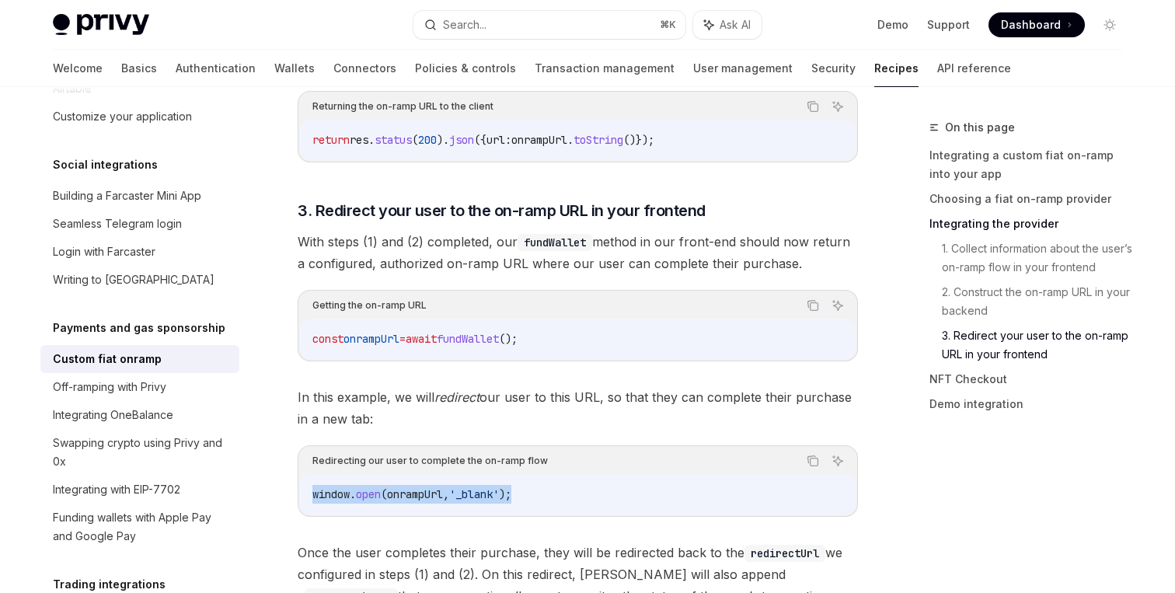
drag, startPoint x: 578, startPoint y: 344, endPoint x: 578, endPoint y: 418, distance: 73.8
click at [578, 445] on div "Redirecting our user to complete the on-ramp flow Copy Ask AI window . open ( o…" at bounding box center [578, 480] width 560 height 71
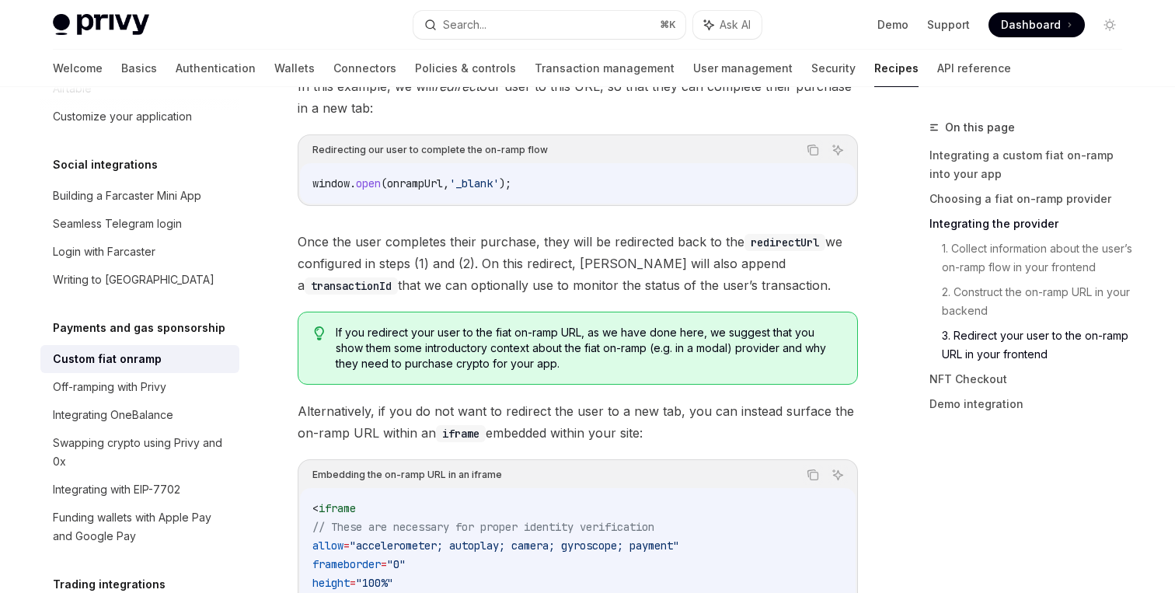
click at [587, 488] on div "< iframe // These are necessary for proper identity verification allow = "accel…" at bounding box center [578, 573] width 556 height 171
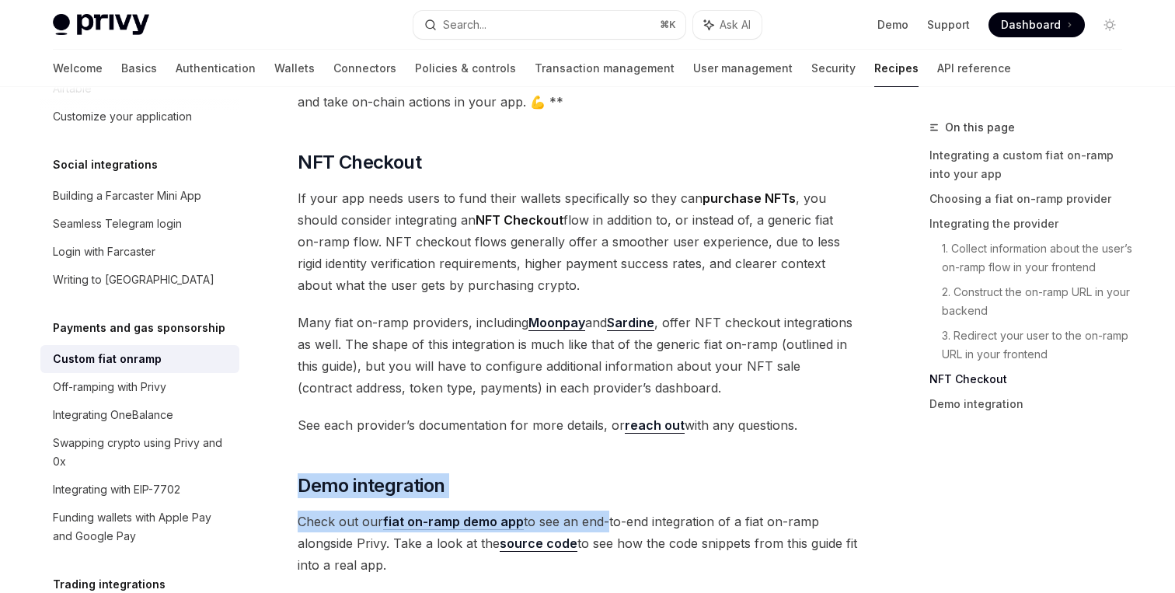
drag, startPoint x: 601, startPoint y: 400, endPoint x: 601, endPoint y: 437, distance: 36.5
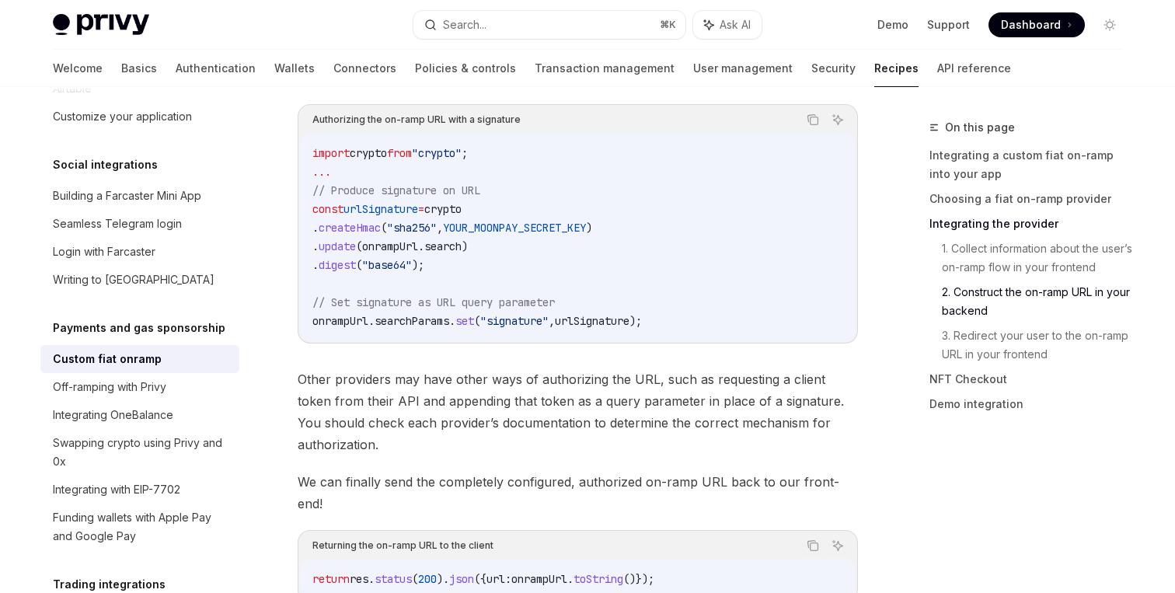
scroll to position [4008, 0]
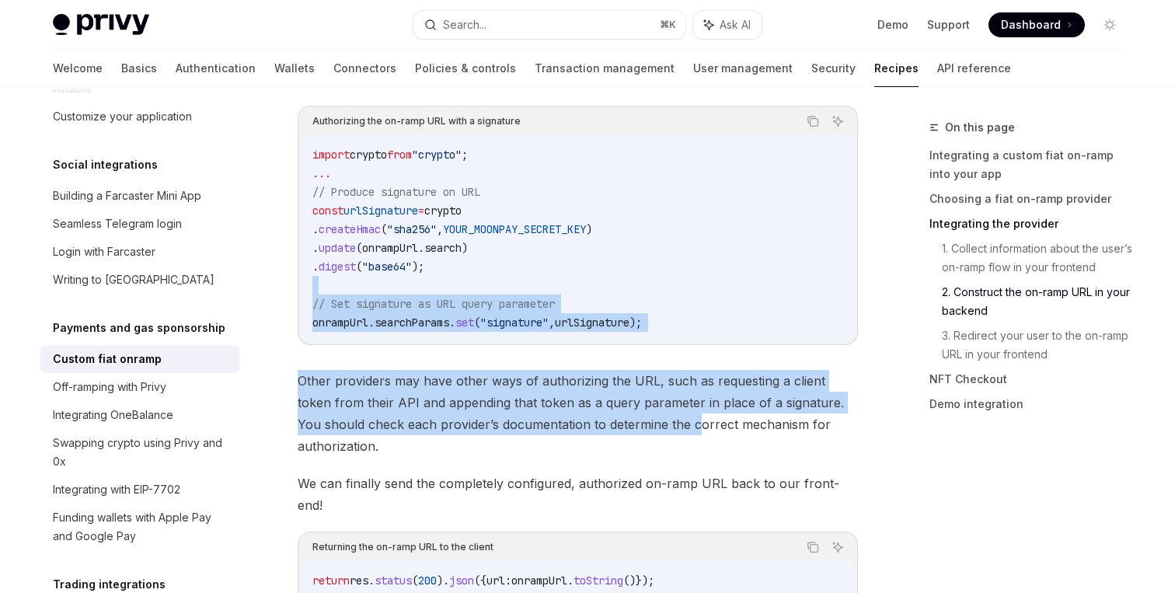
drag, startPoint x: 668, startPoint y: 343, endPoint x: 668, endPoint y: 202, distance: 140.7
click at [668, 202] on code "import crypto from "crypto" ; ... // Produce signature on URL const urlSignatur…" at bounding box center [577, 238] width 531 height 187
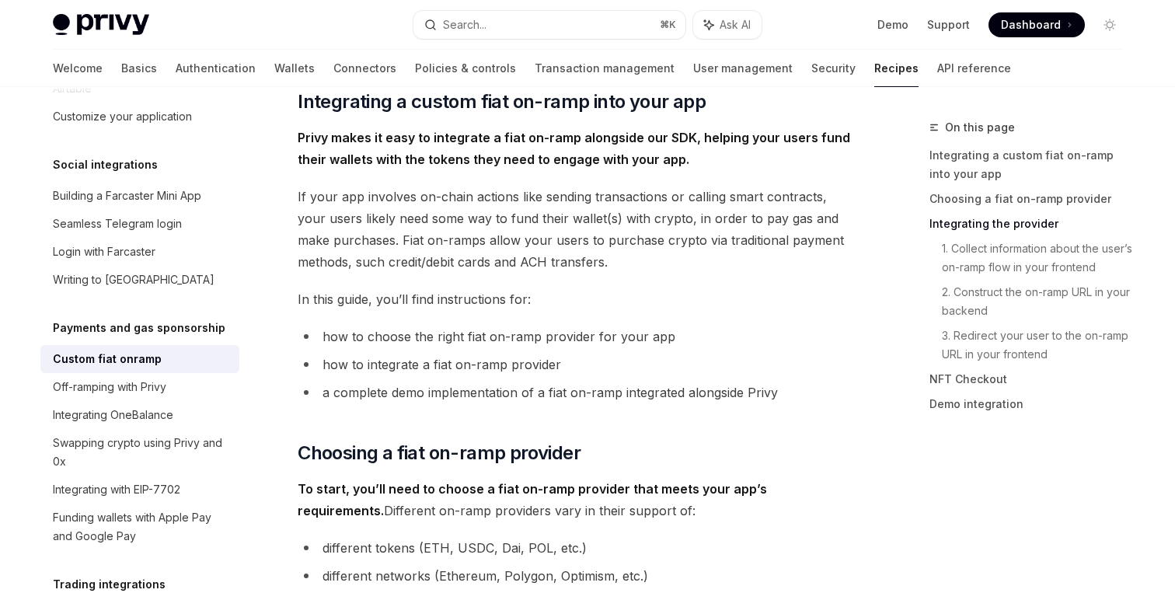
scroll to position [0, 0]
